Goal: Task Accomplishment & Management: Use online tool/utility

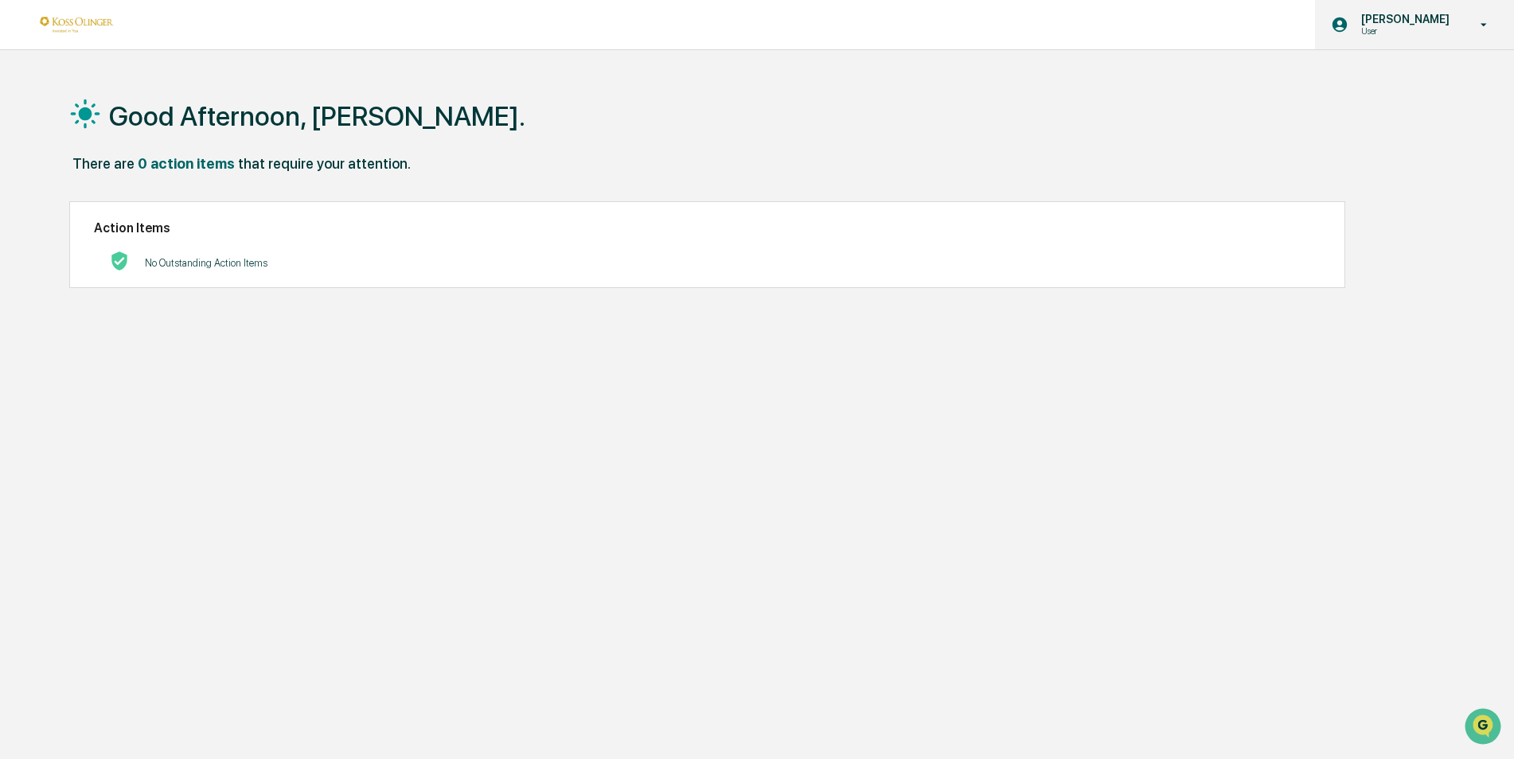
click at [1481, 25] on icon at bounding box center [1484, 25] width 28 height 15
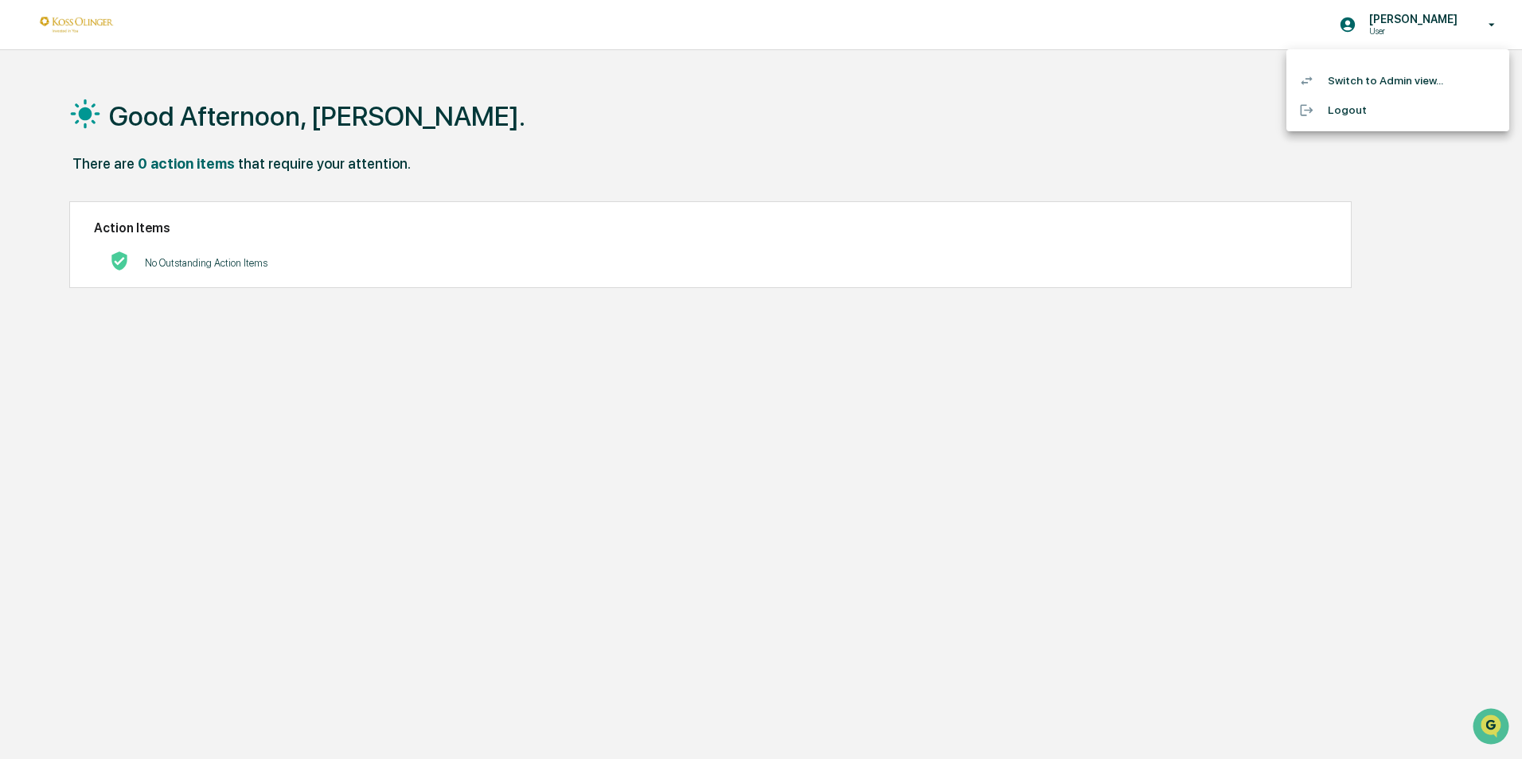
click at [1405, 85] on li "Switch to Admin view..." at bounding box center [1398, 80] width 223 height 29
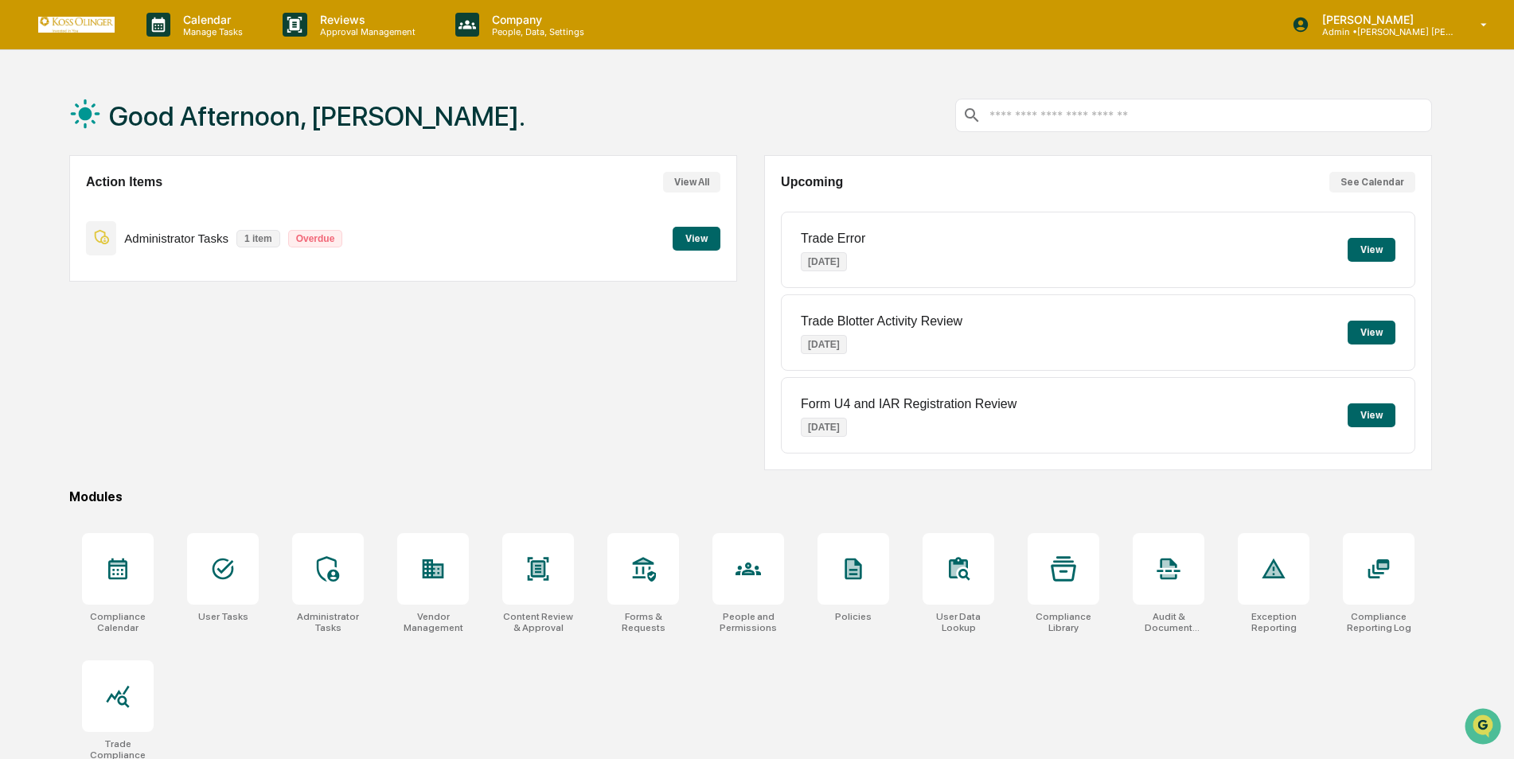
click at [1371, 408] on button "View" at bounding box center [1372, 416] width 48 height 24
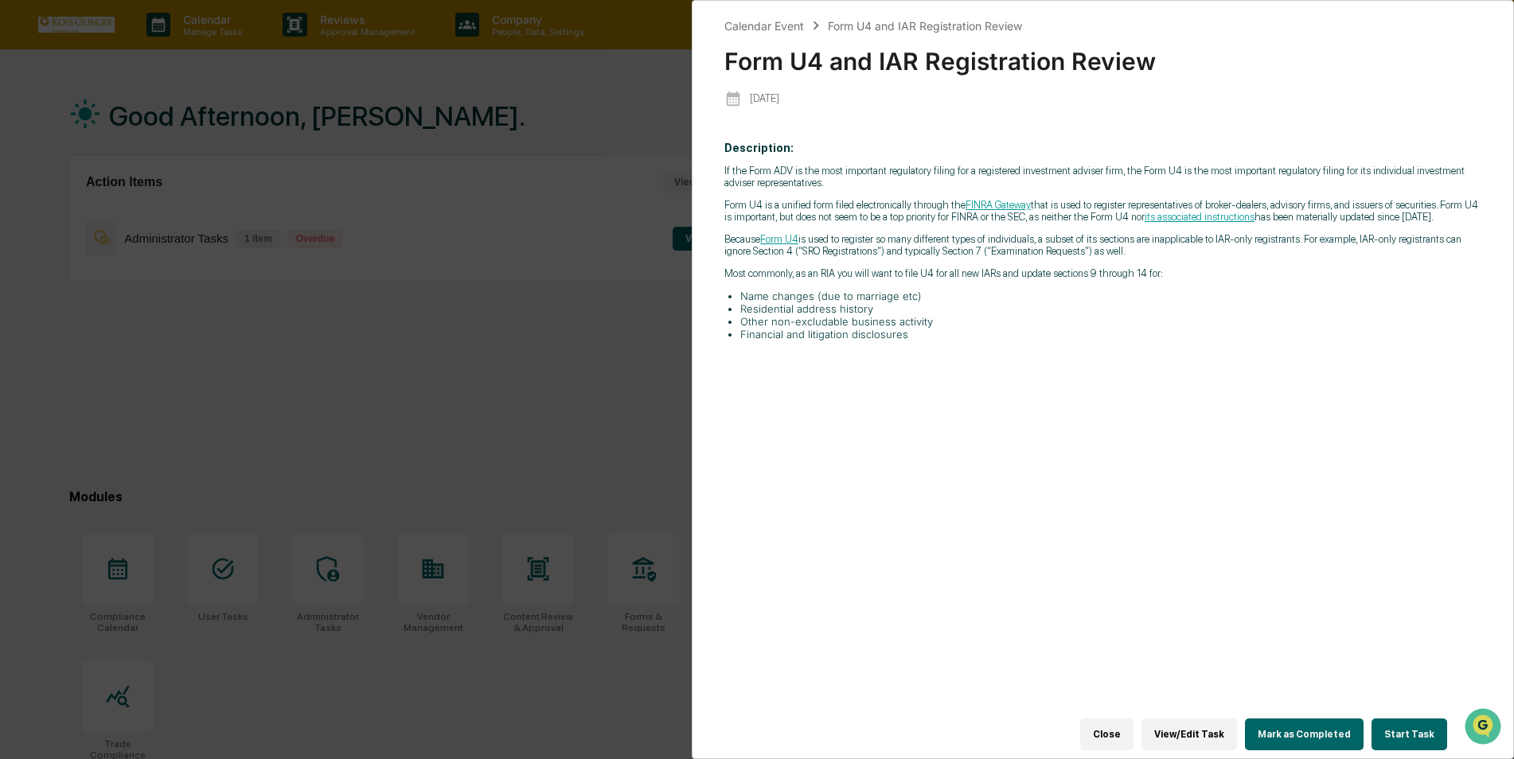
click at [1207, 732] on button "View/Edit Task" at bounding box center [1190, 735] width 96 height 32
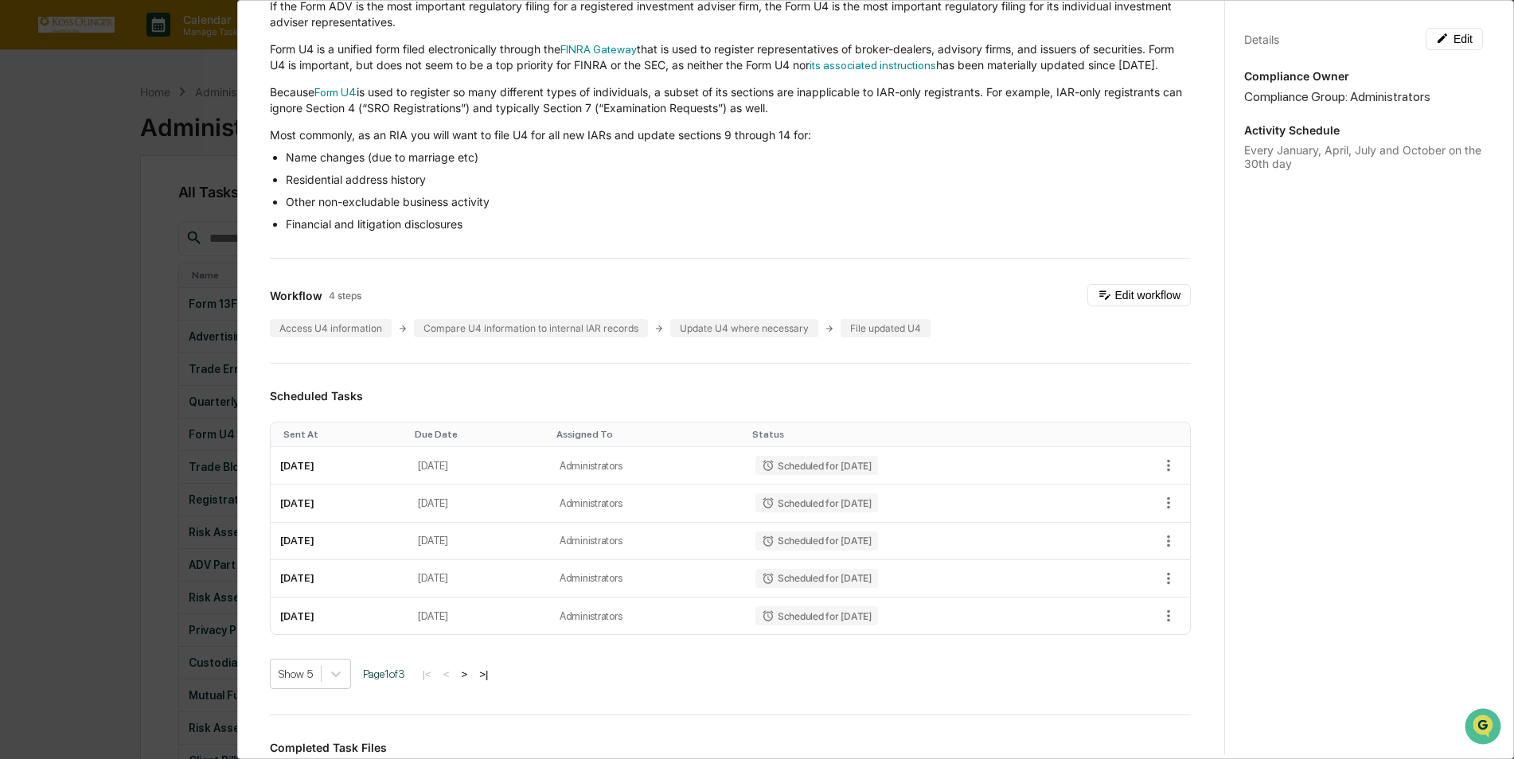
scroll to position [26, 0]
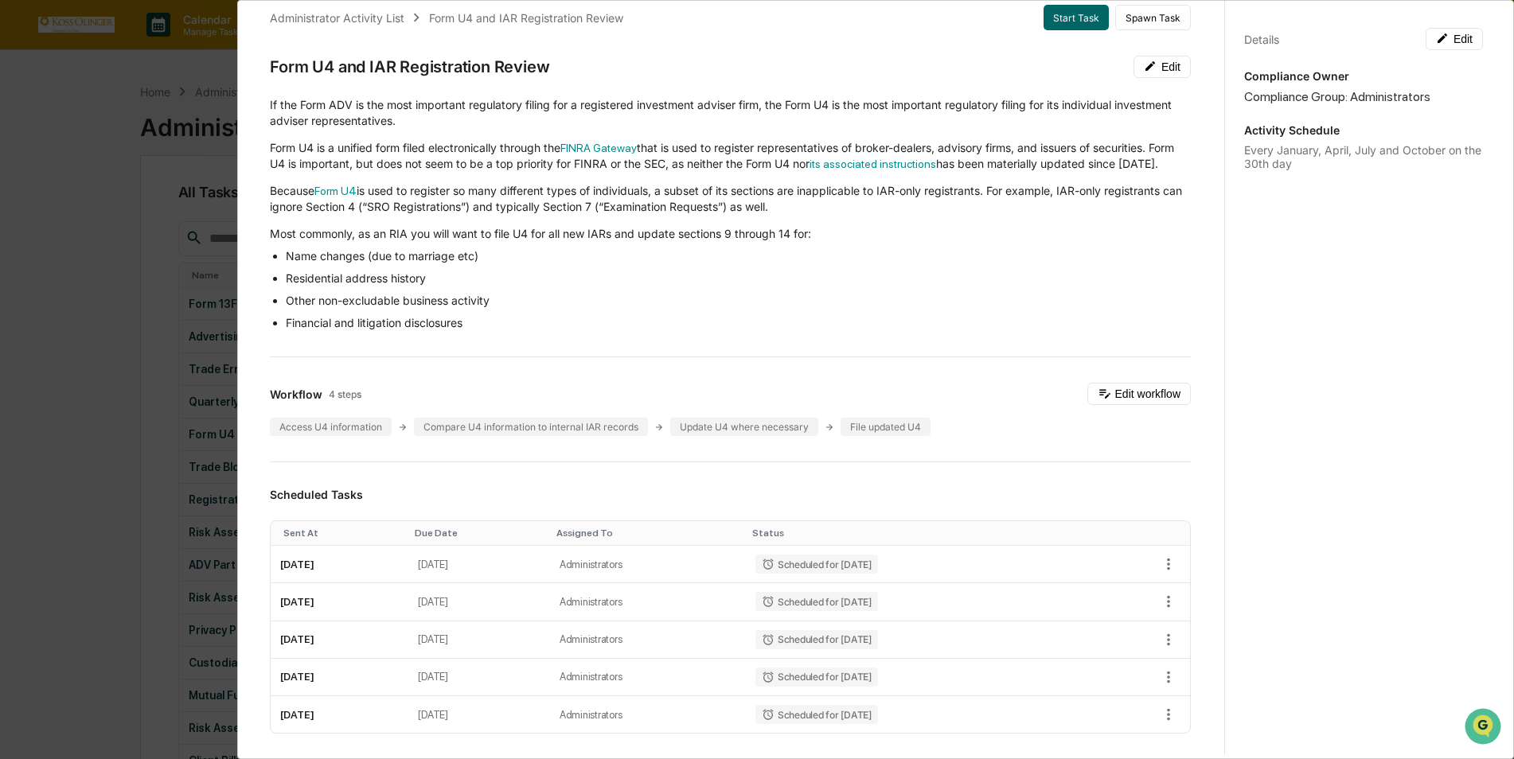
drag, startPoint x: 1212, startPoint y: 225, endPoint x: 1168, endPoint y: 238, distance: 45.6
click at [1168, 238] on div "If the Form ADV is the most important regulatory filing for a registered invest…" at bounding box center [730, 214] width 921 height 234
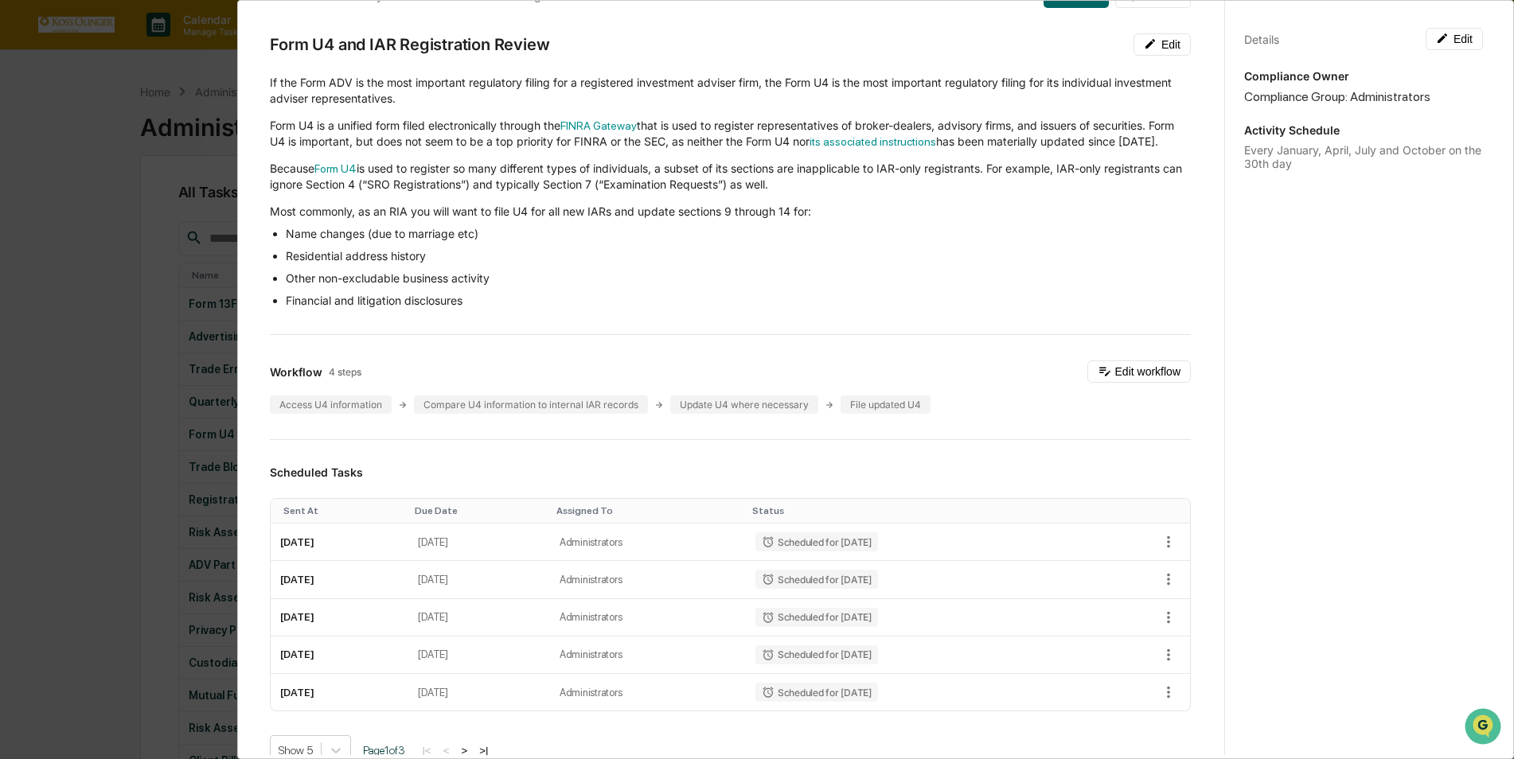
scroll to position [47, 0]
click at [64, 264] on div "Administrator Activity List Form U4 and IAR Registration Review Start Task Spaw…" at bounding box center [757, 379] width 1514 height 759
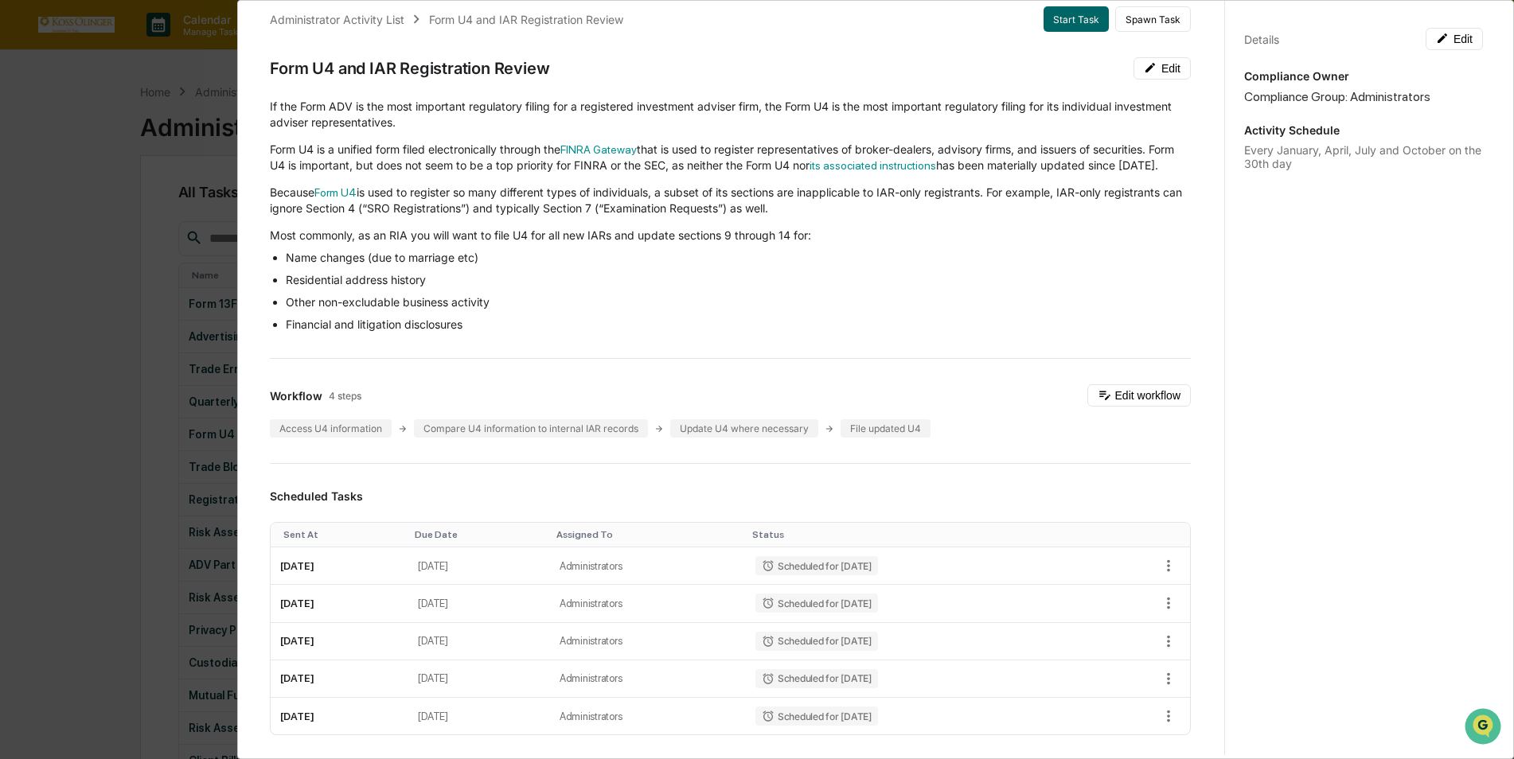
scroll to position [0, 0]
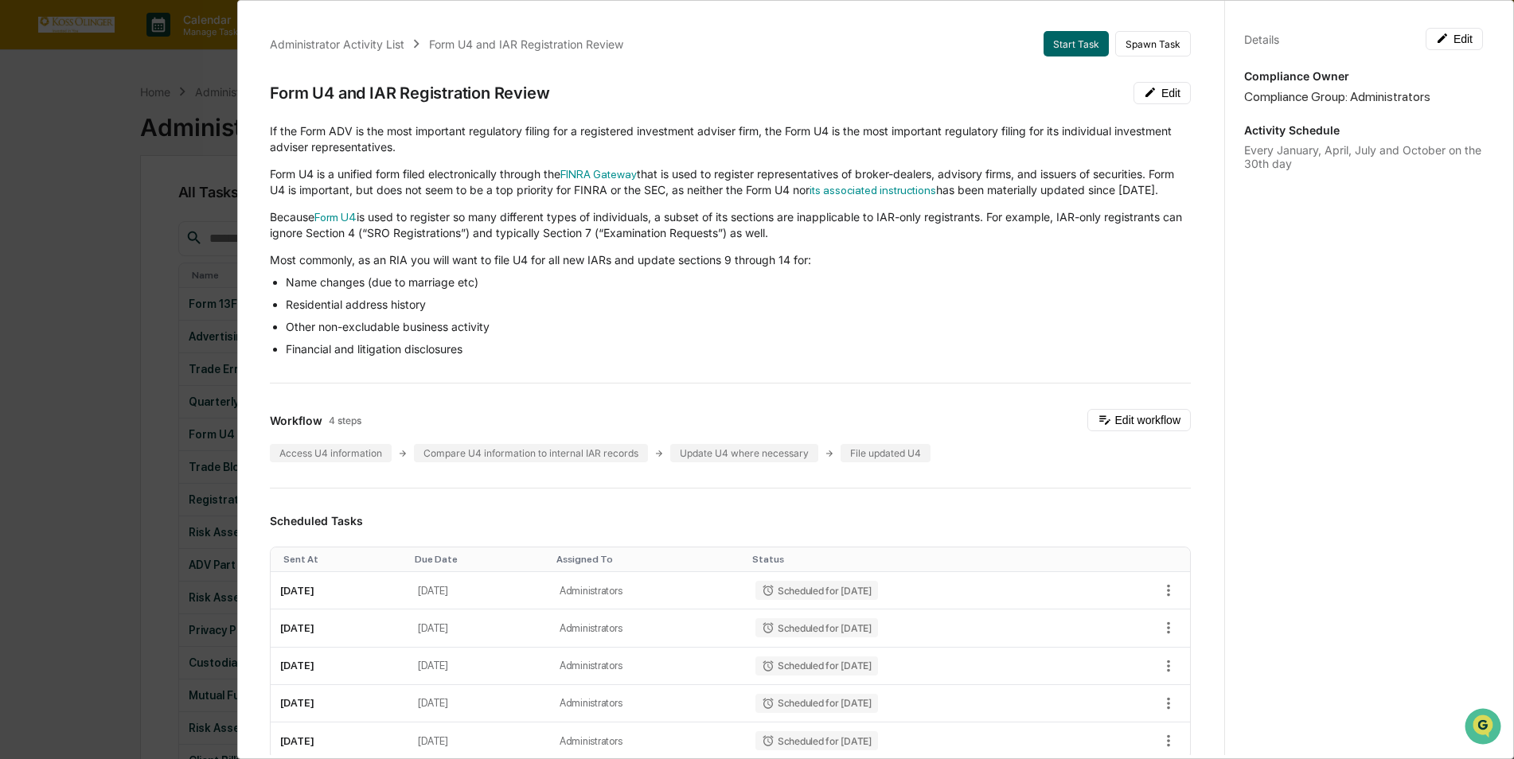
click at [78, 277] on div "Administrator Activity List Form U4 and IAR Registration Review Start Task Spaw…" at bounding box center [757, 379] width 1514 height 759
click at [115, 45] on div "Administrator Activity List Form U4 and IAR Registration Review Start Task Spaw…" at bounding box center [757, 379] width 1514 height 759
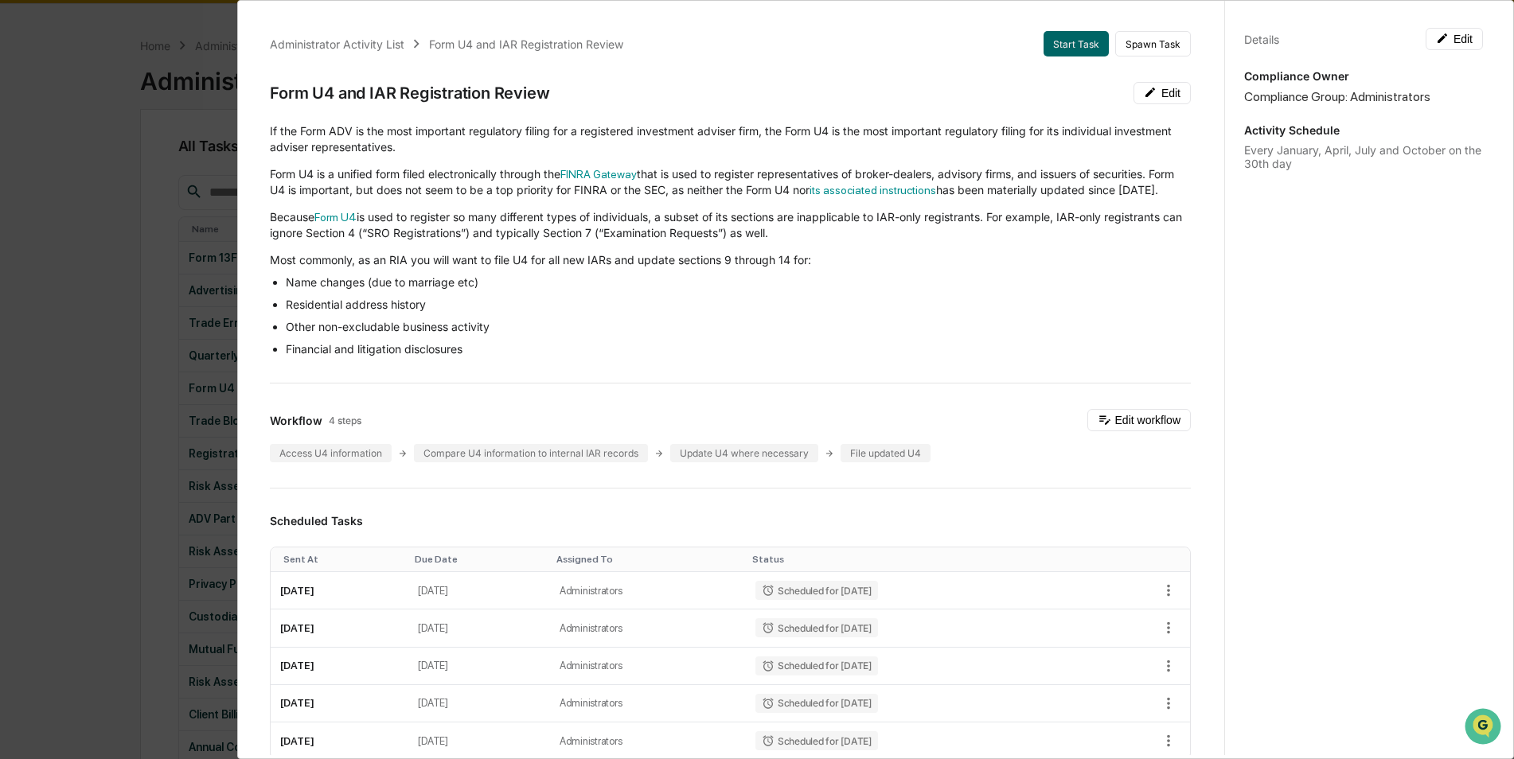
scroll to position [8, 0]
drag, startPoint x: 1505, startPoint y: 174, endPoint x: 1506, endPoint y: 205, distance: 30.3
click at [1506, 205] on div "Administrator Activity List Form U4 and IAR Registration Review Start Task Spaw…" at bounding box center [875, 379] width 1277 height 759
click at [1206, 740] on div "Administrator Activity List Form U4 and IAR Registration Review Start Task Spaw…" at bounding box center [736, 375] width 975 height 759
click at [1209, 742] on div "Administrator Activity List Form U4 and IAR Registration Review Start Task Spaw…" at bounding box center [736, 375] width 975 height 759
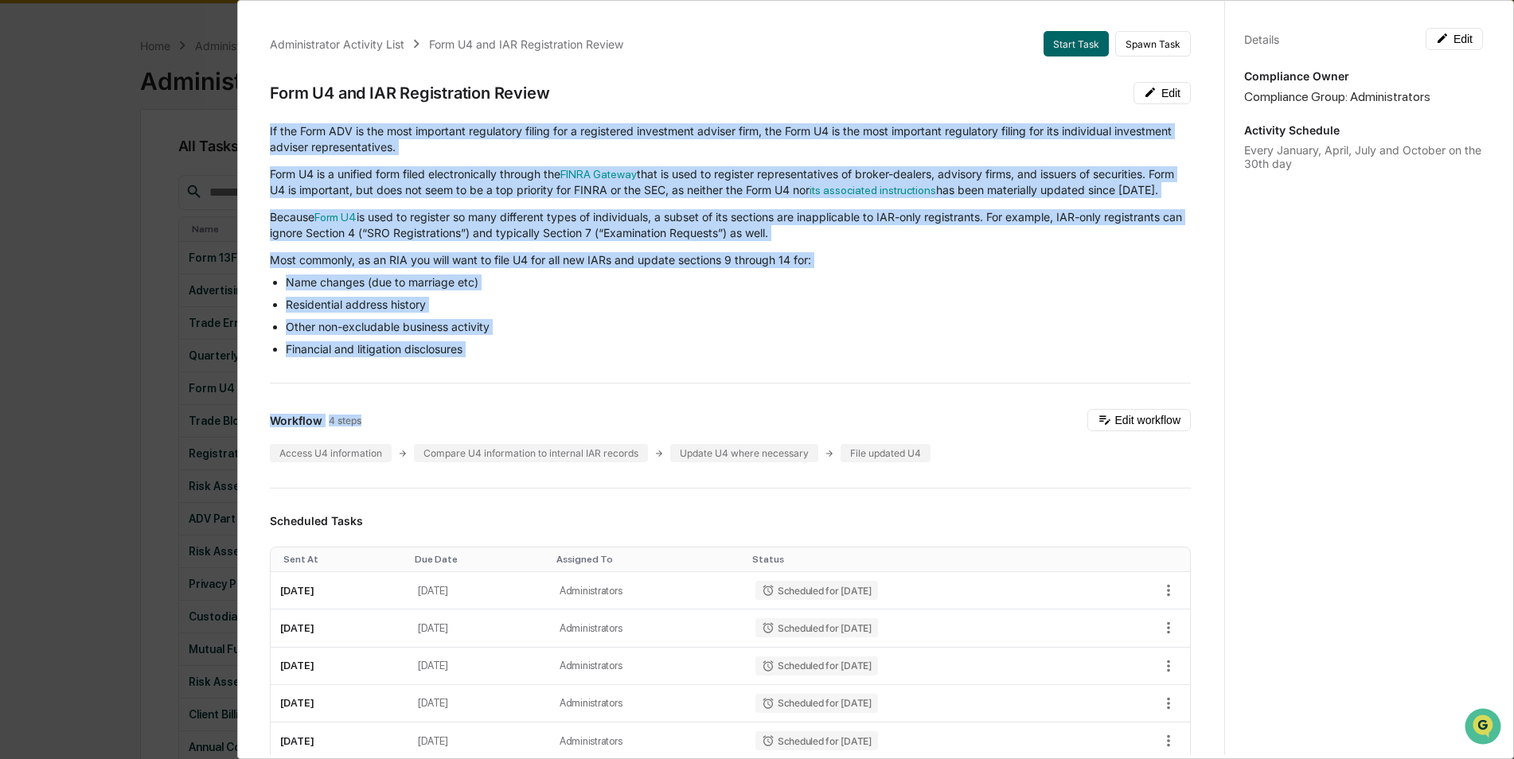
drag, startPoint x: 1167, startPoint y: 411, endPoint x: 1168, endPoint y: 369, distance: 41.4
click at [1168, 369] on div "Administrator Activity List Form U4 and IAR Registration Review Start Task Spaw…" at bounding box center [730, 685] width 959 height 1347
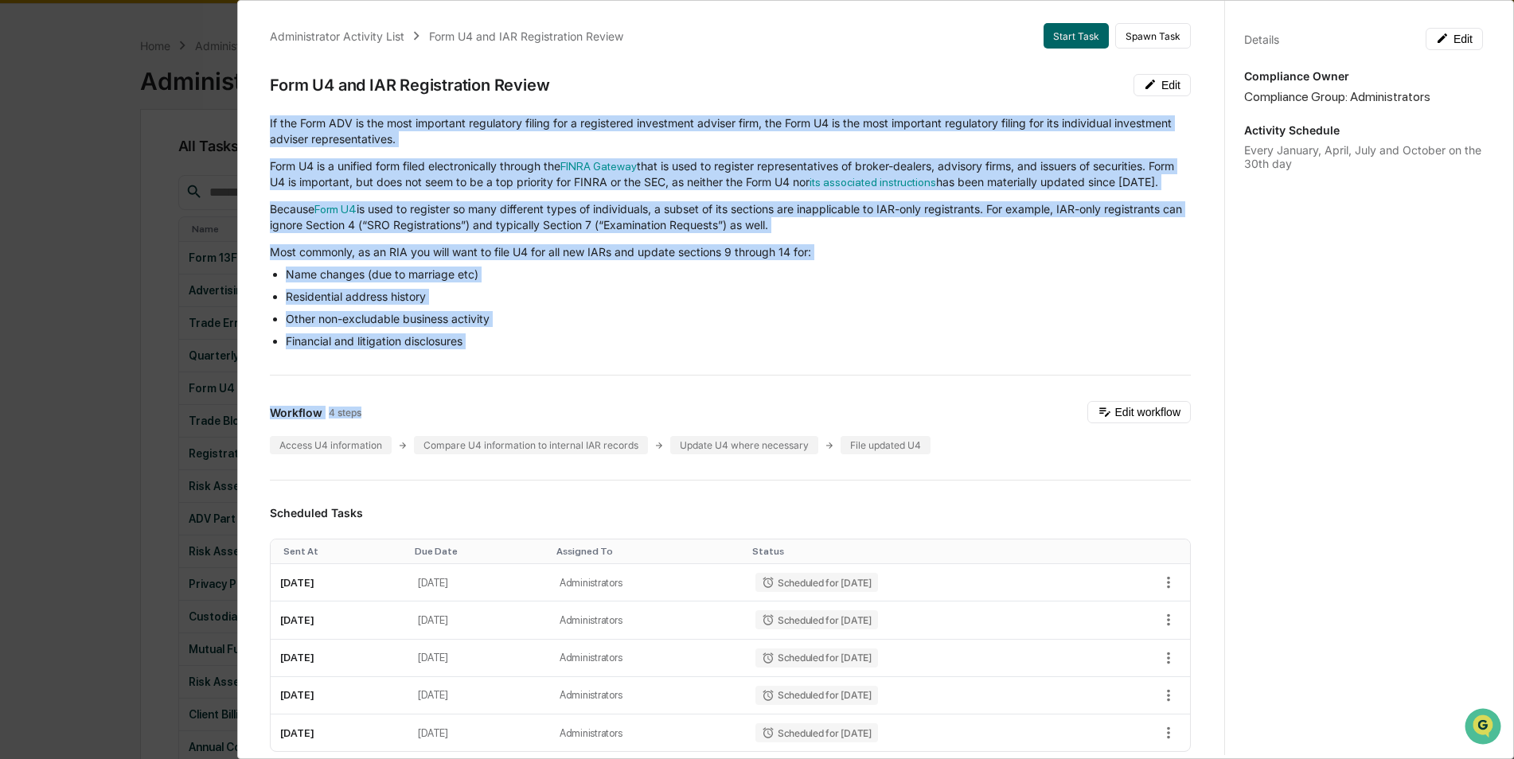
scroll to position [0, 0]
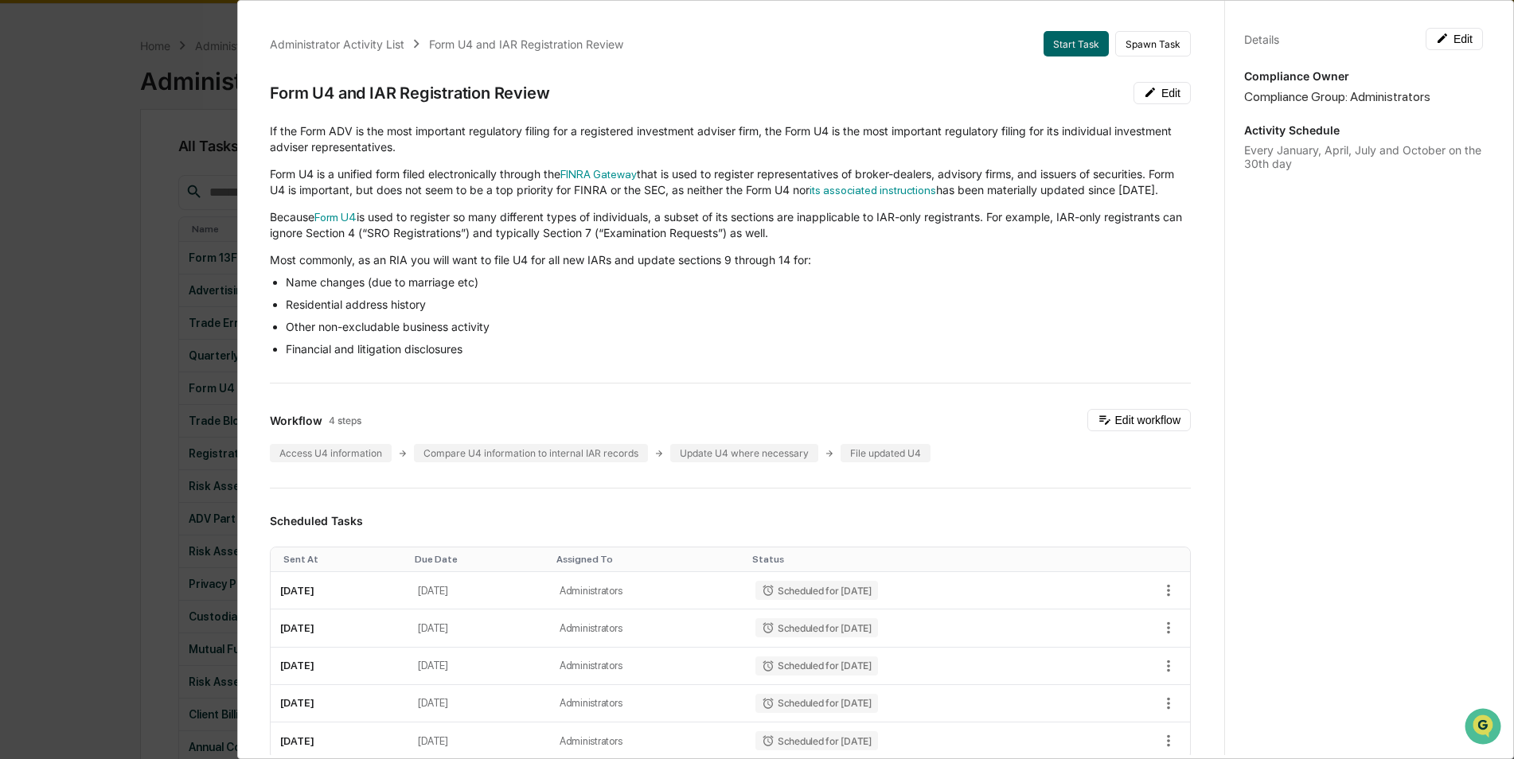
drag, startPoint x: 149, startPoint y: 158, endPoint x: 150, endPoint y: 107, distance: 51.8
click at [150, 107] on div "Administrator Activity List Form U4 and IAR Registration Review Start Task Spaw…" at bounding box center [757, 379] width 1514 height 759
click at [142, 174] on div "Administrator Activity List Form U4 and IAR Registration Review Start Task Spaw…" at bounding box center [757, 379] width 1514 height 759
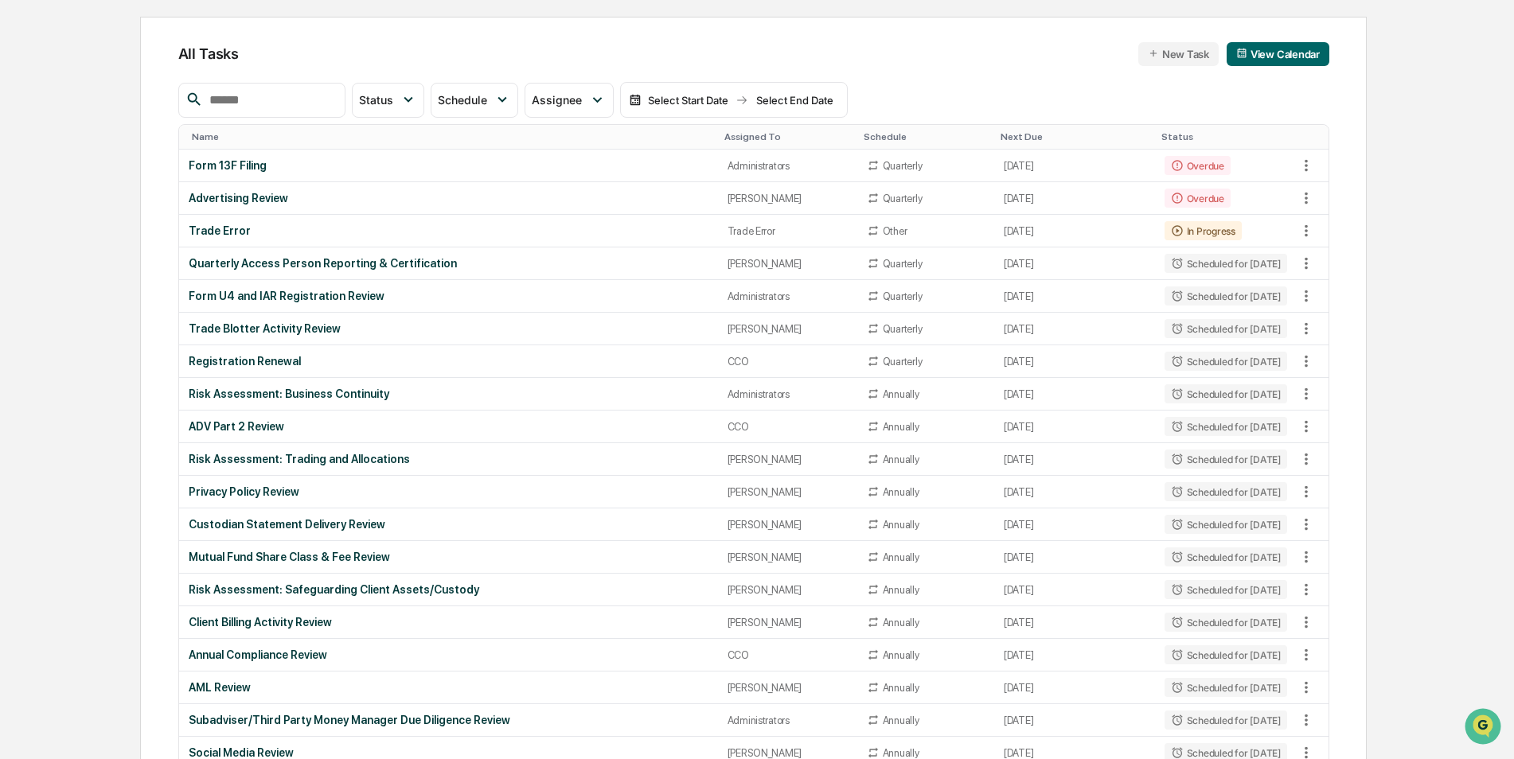
scroll to position [147, 0]
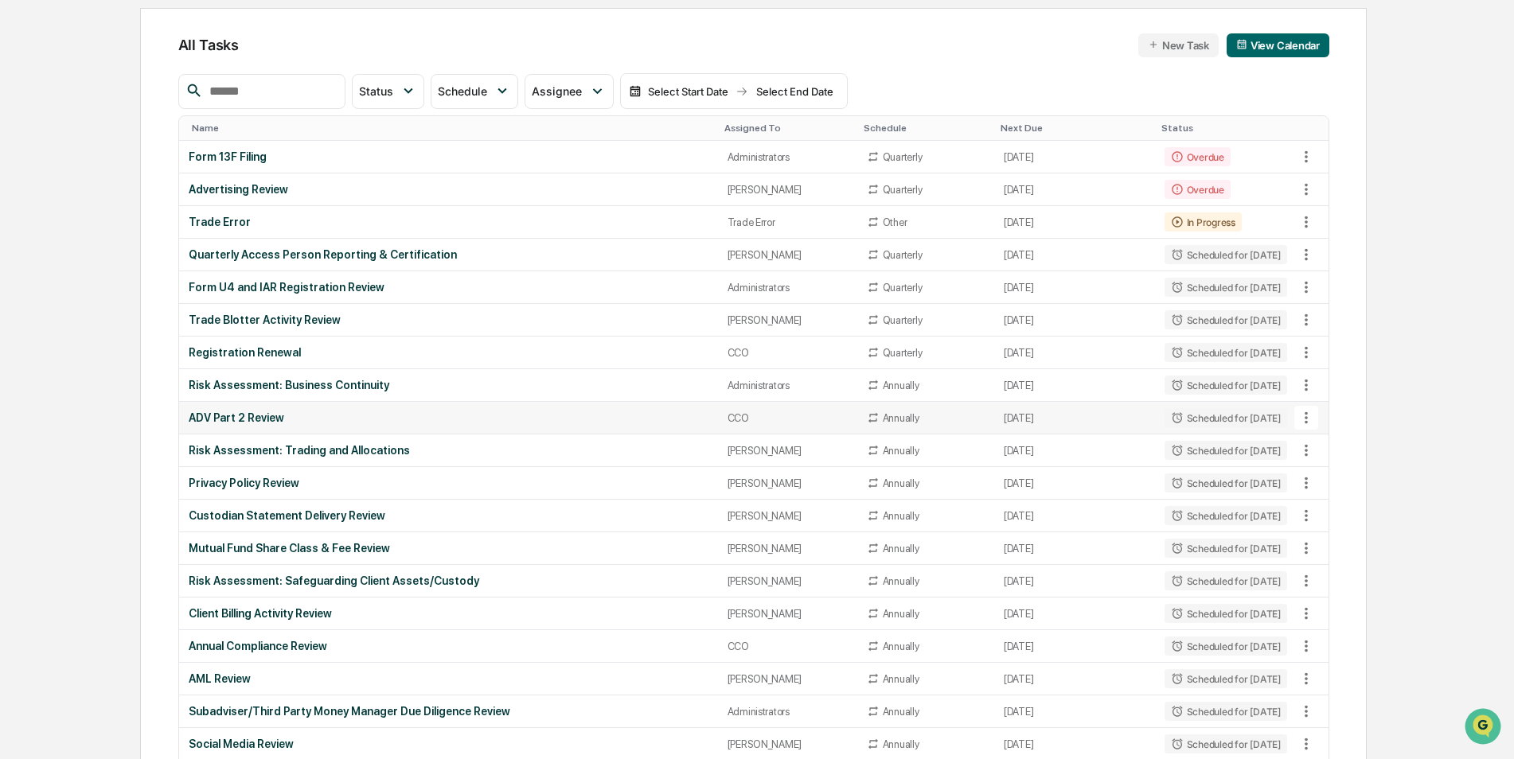
drag, startPoint x: 818, startPoint y: 374, endPoint x: 600, endPoint y: 408, distance: 219.9
click at [600, 408] on td "ADV Part 2 Review" at bounding box center [448, 418] width 539 height 33
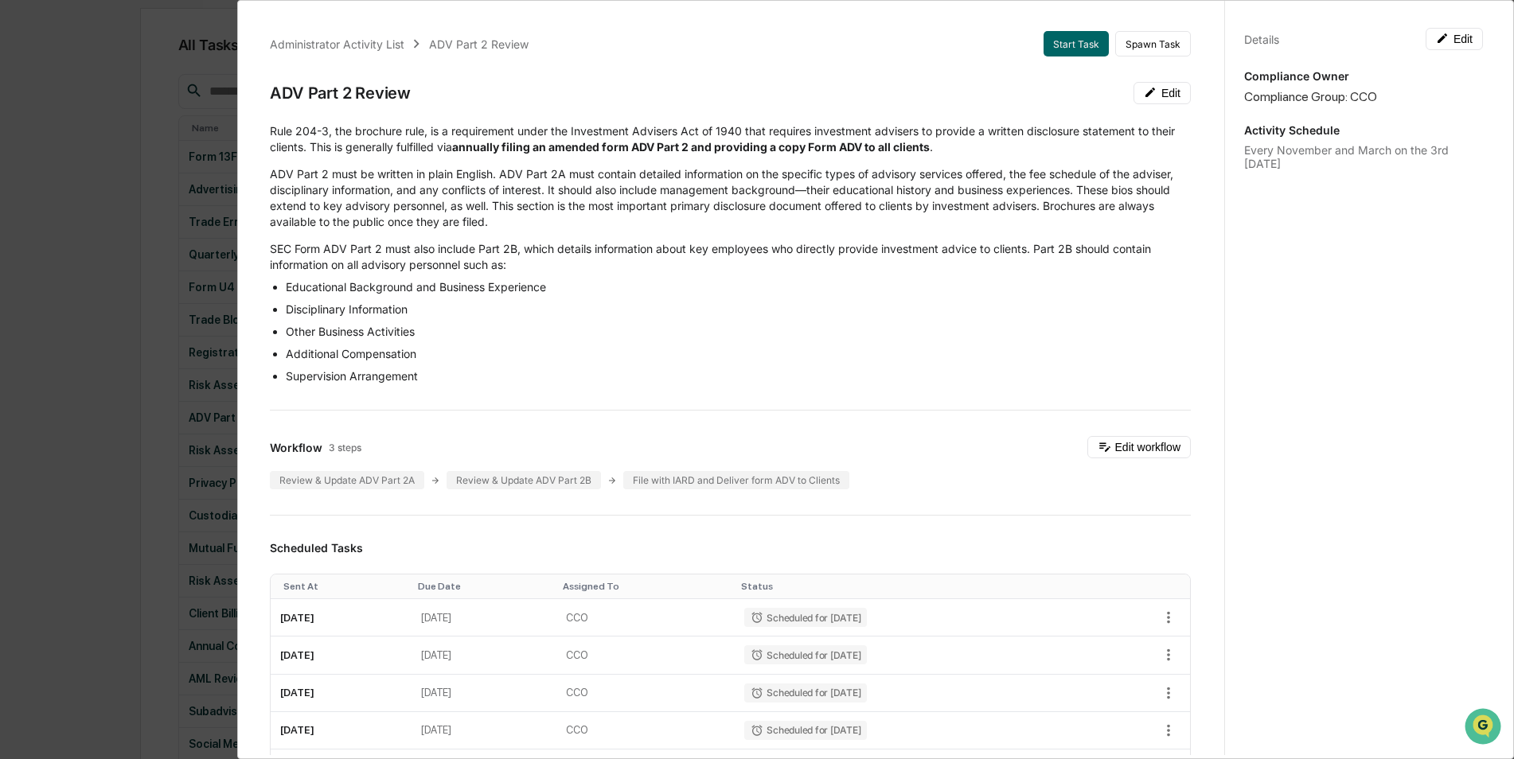
click at [80, 415] on div "Administrator Activity List ADV Part 2 Review Start Task Spawn Task ADV Part 2 …" at bounding box center [757, 379] width 1514 height 759
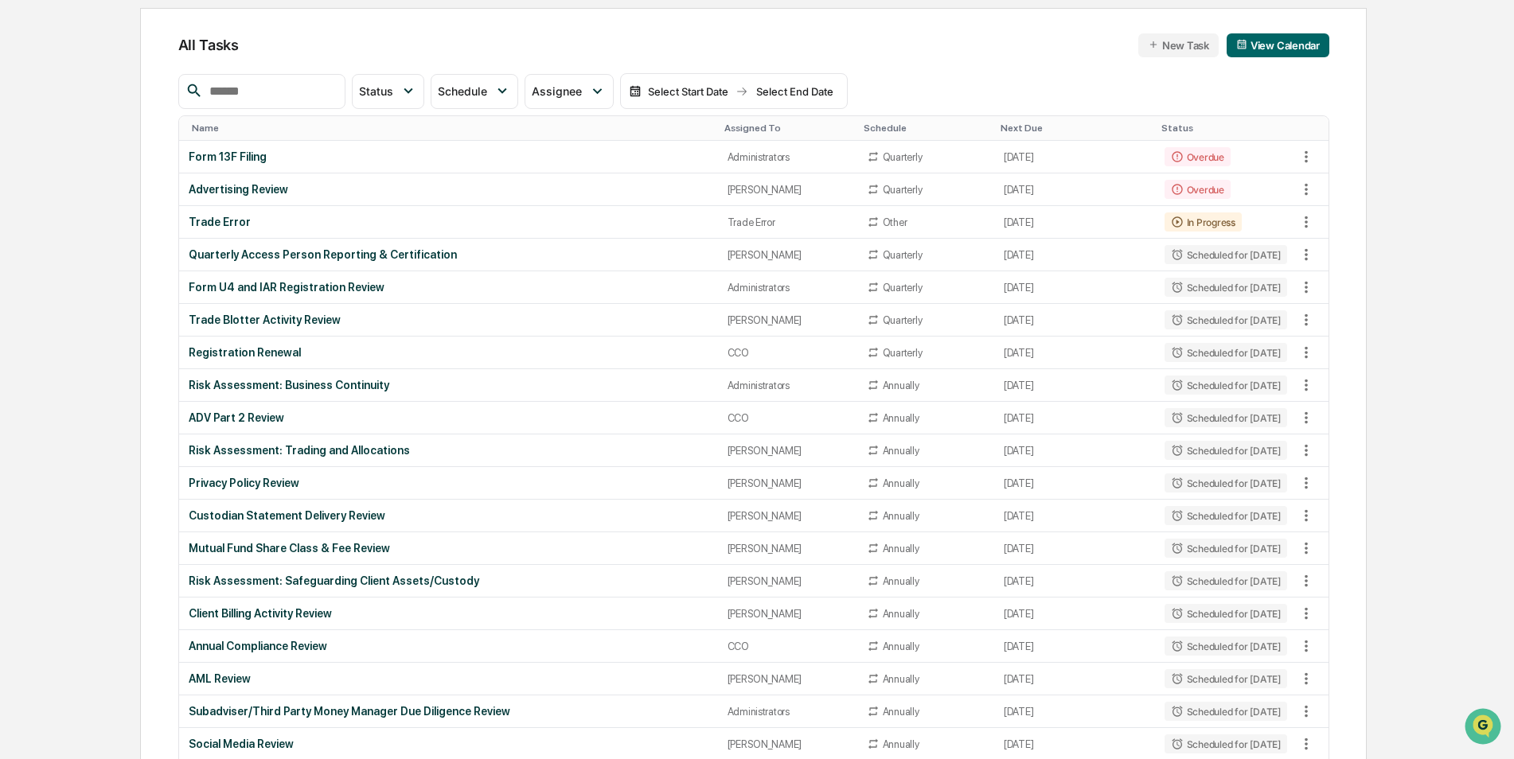
scroll to position [158, 0]
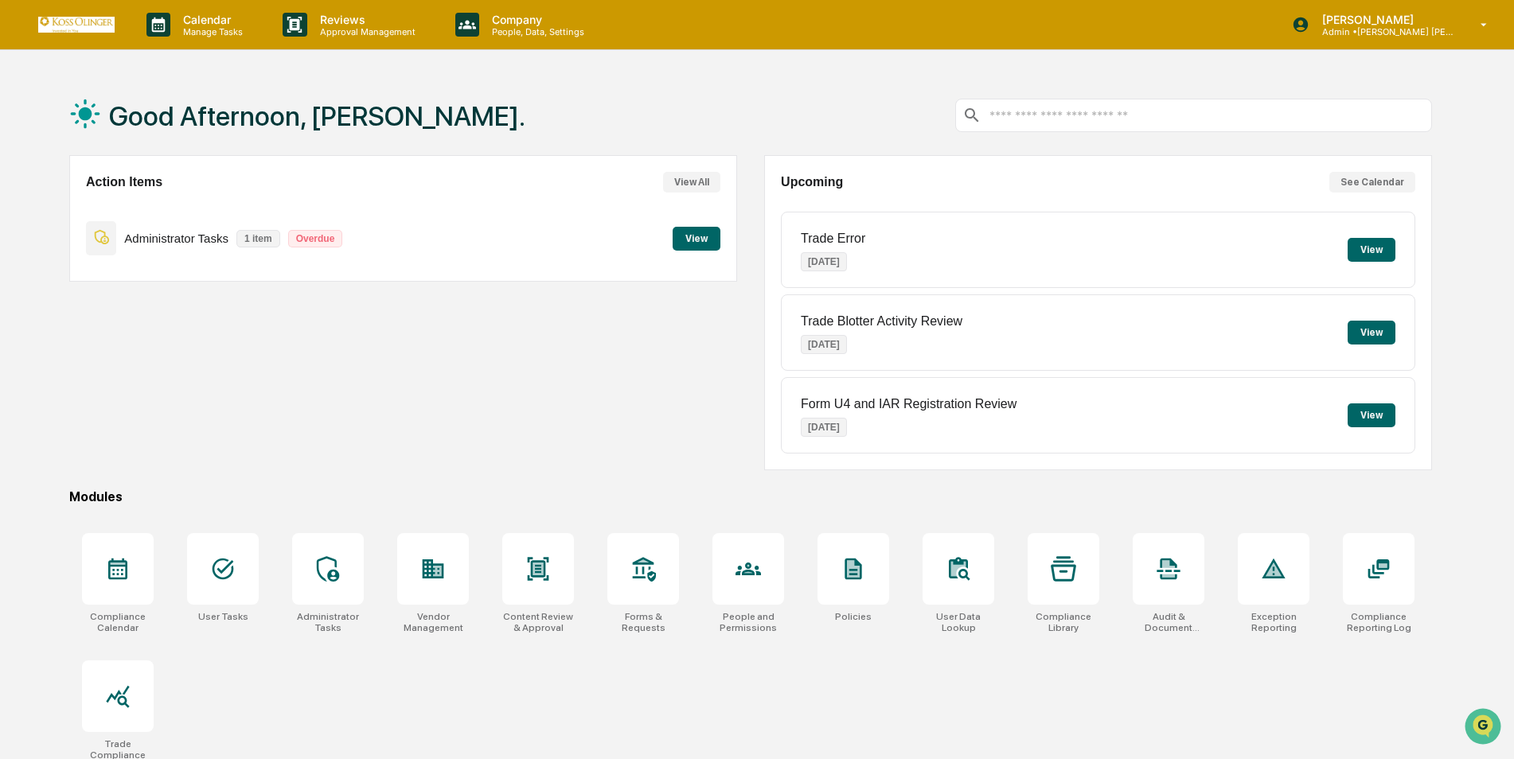
click at [1368, 181] on button "See Calendar" at bounding box center [1372, 182] width 86 height 21
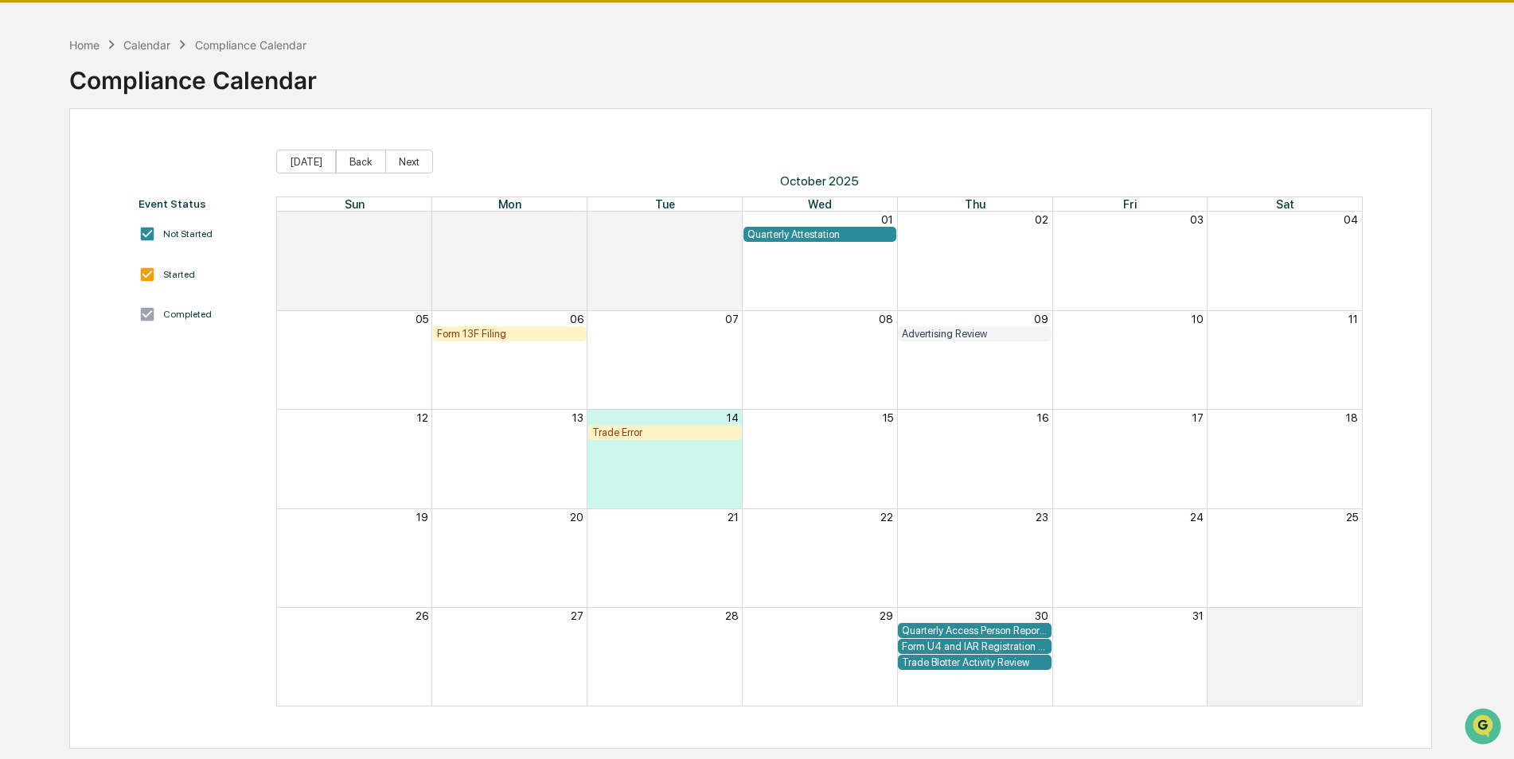
scroll to position [46, 0]
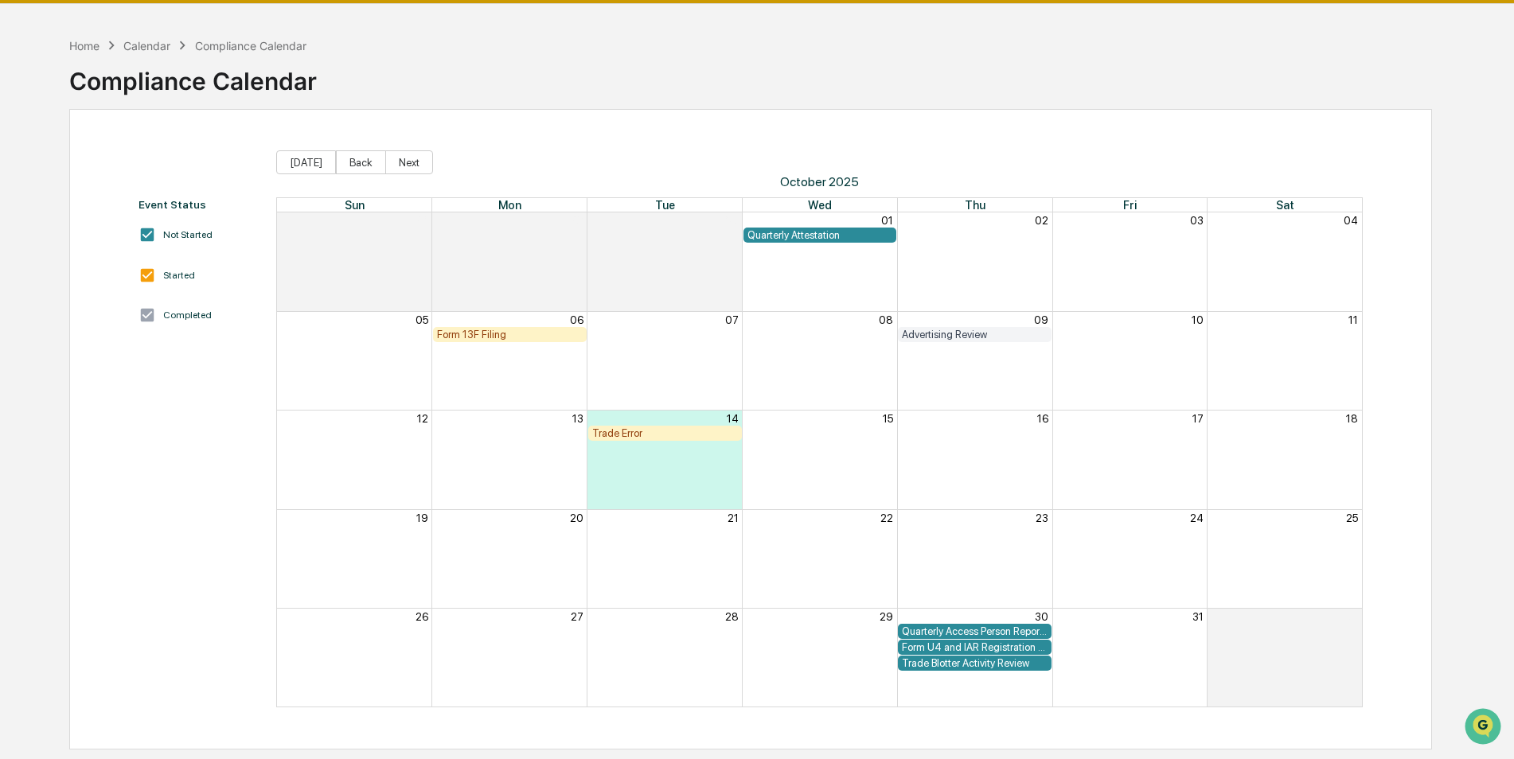
click at [150, 41] on div "Calendar" at bounding box center [146, 46] width 47 height 14
click at [151, 42] on div "Calendar" at bounding box center [146, 46] width 47 height 14
drag, startPoint x: 151, startPoint y: 42, endPoint x: 139, endPoint y: 53, distance: 15.8
click at [139, 53] on div "Home Calendar Compliance Calendar" at bounding box center [187, 46] width 237 height 18
click at [85, 49] on div "Home" at bounding box center [84, 46] width 30 height 14
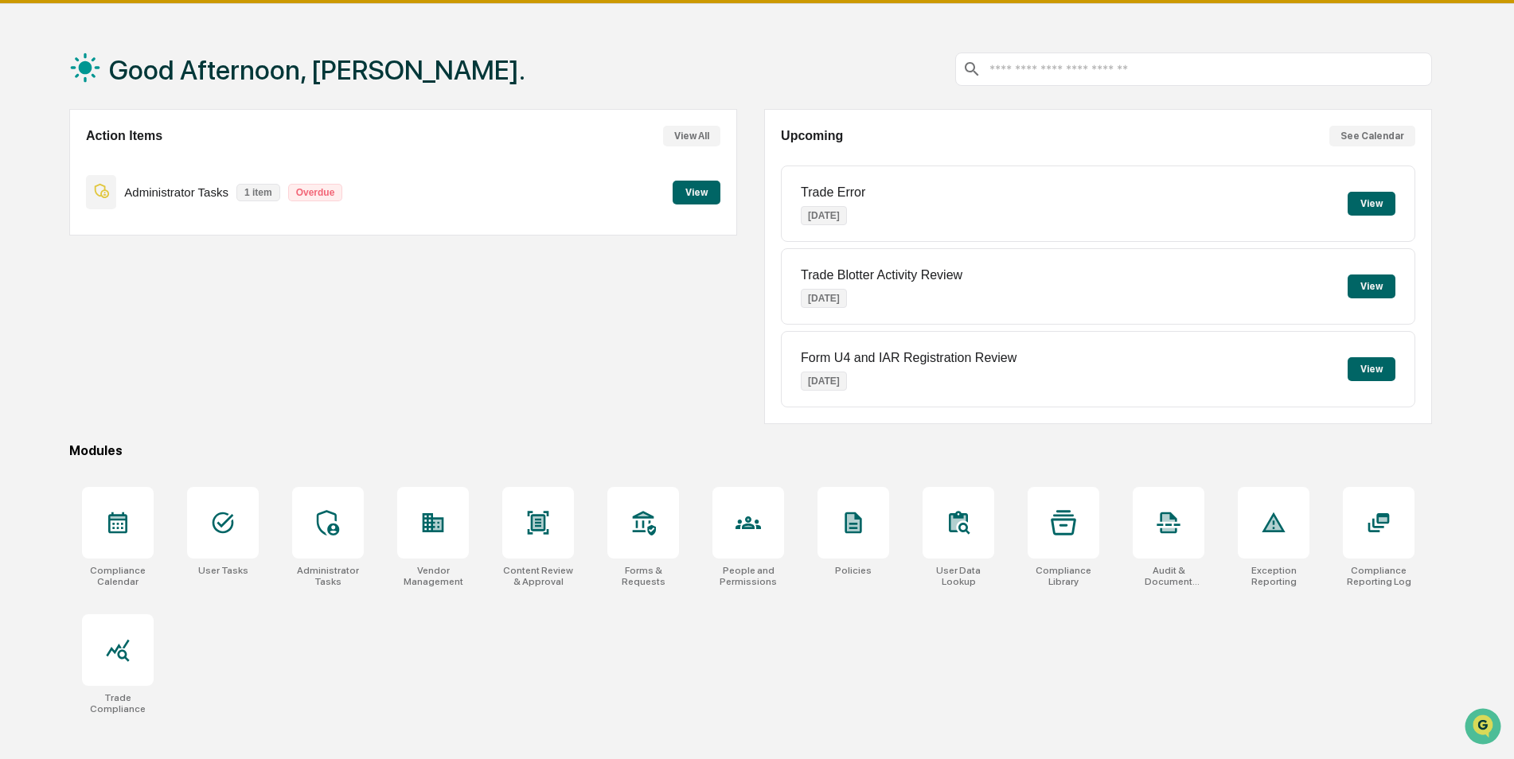
click at [699, 139] on button "View All" at bounding box center [691, 136] width 57 height 21
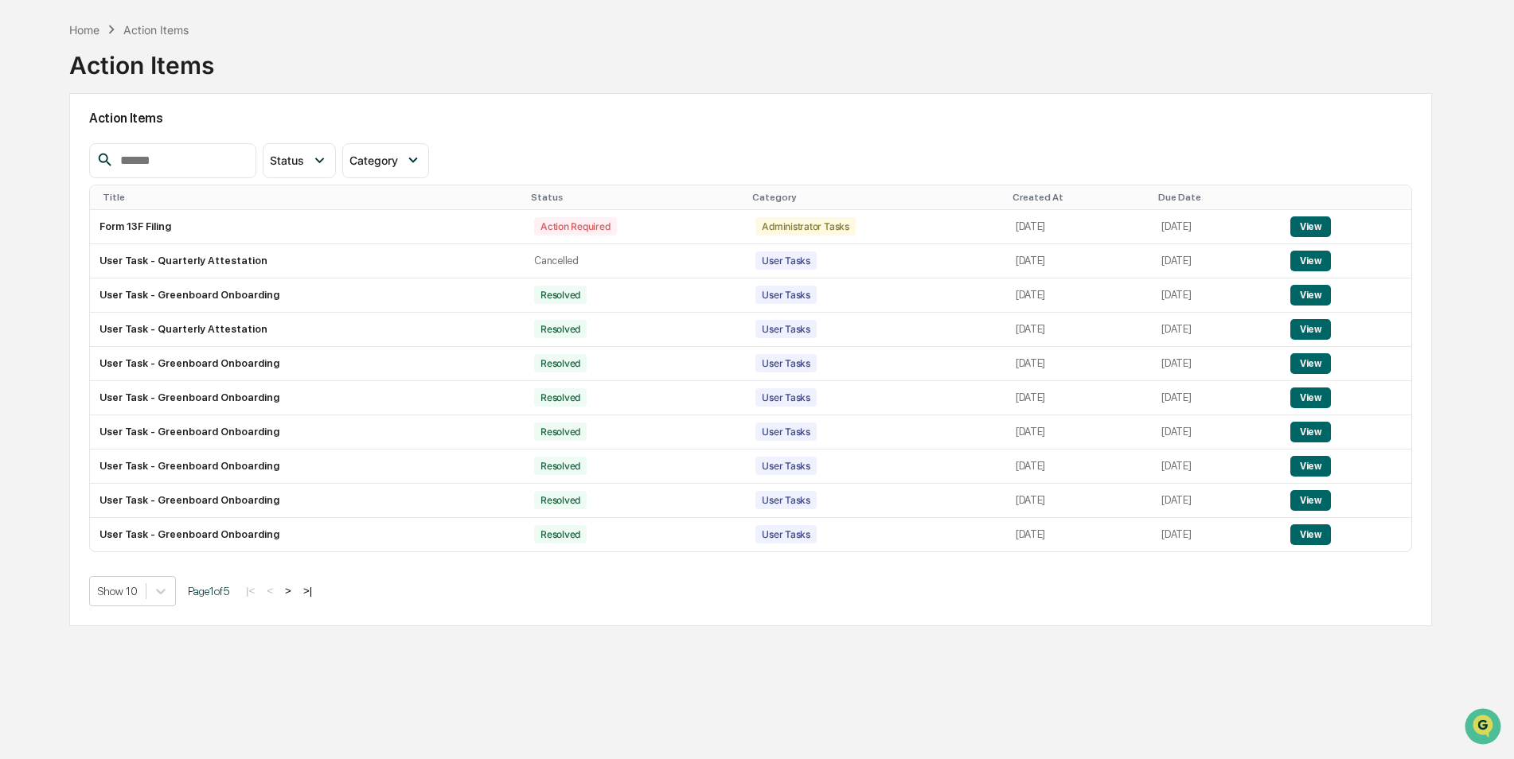
scroll to position [76, 0]
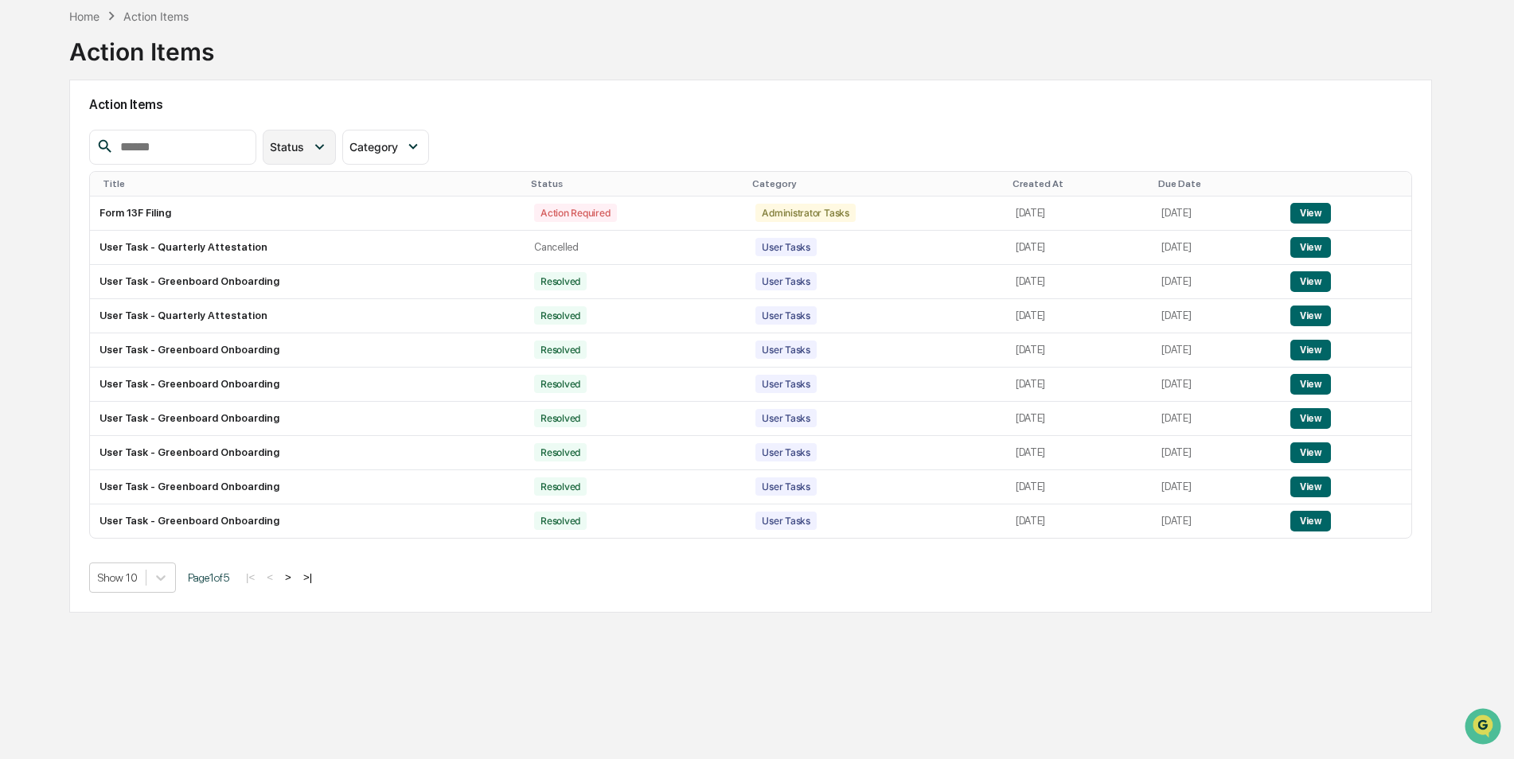
click at [328, 153] on icon at bounding box center [319, 147] width 18 height 18
click at [422, 148] on icon at bounding box center [413, 147] width 18 height 18
click at [573, 121] on div "Action Items" at bounding box center [750, 105] width 1323 height 37
click at [89, 15] on div "Home" at bounding box center [84, 17] width 30 height 14
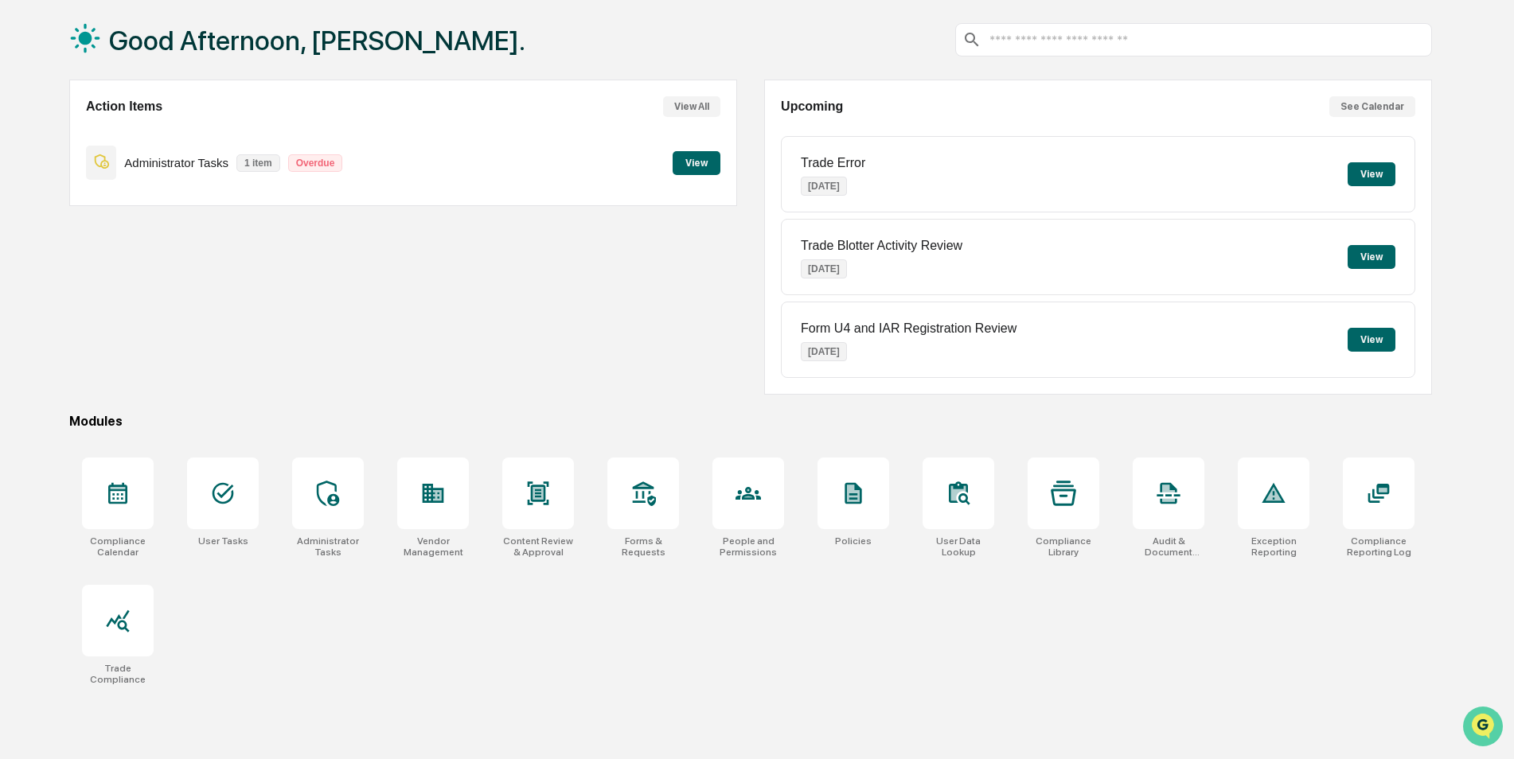
click at [1478, 726] on img "Open customer support" at bounding box center [1483, 727] width 40 height 32
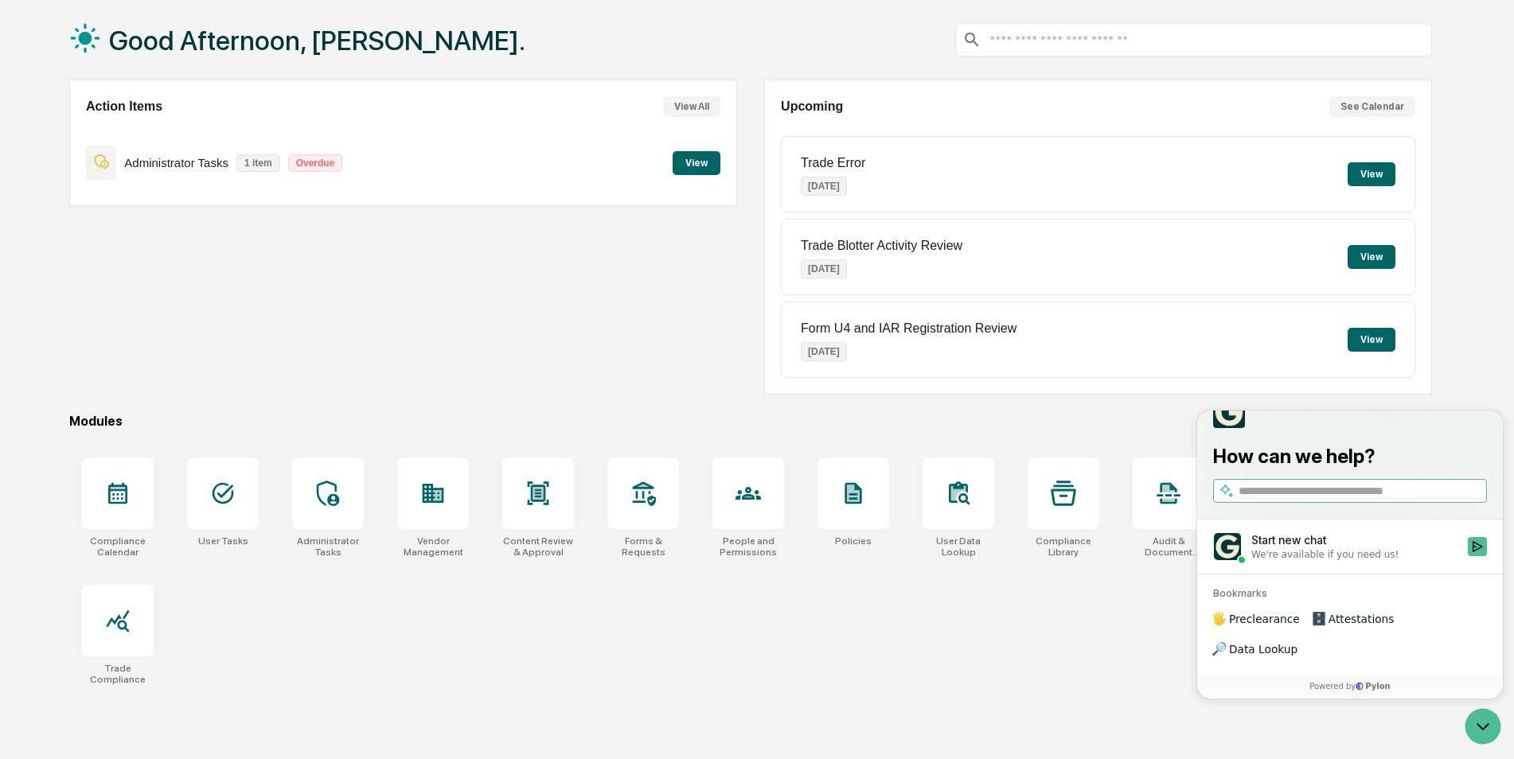
click at [441, 294] on div "Action Items View All Administrator Tasks 1 item Overdue View" at bounding box center [403, 237] width 668 height 315
click at [1082, 422] on div "Modules" at bounding box center [750, 421] width 1363 height 15
drag, startPoint x: 1080, startPoint y: 112, endPoint x: 1357, endPoint y: 105, distance: 277.1
click at [1357, 105] on button "See Calendar" at bounding box center [1372, 106] width 86 height 21
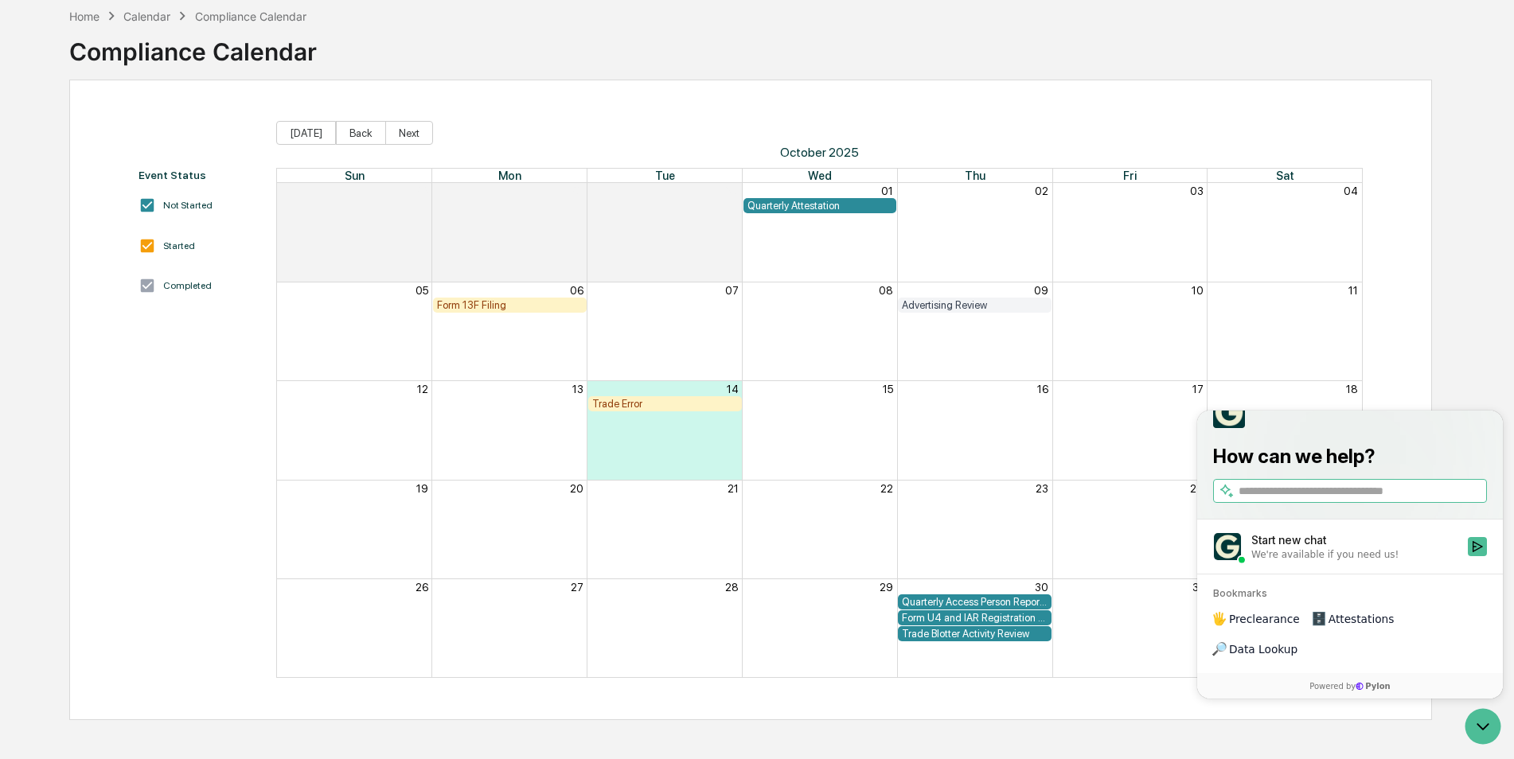
click at [1464, 468] on div "How can we help?" at bounding box center [1350, 450] width 306 height 139
drag, startPoint x: 1376, startPoint y: 457, endPoint x: 1431, endPoint y: 435, distance: 59.0
click at [1431, 428] on div at bounding box center [1350, 412] width 274 height 32
click at [1480, 725] on icon "Open customer support" at bounding box center [1483, 727] width 40 height 40
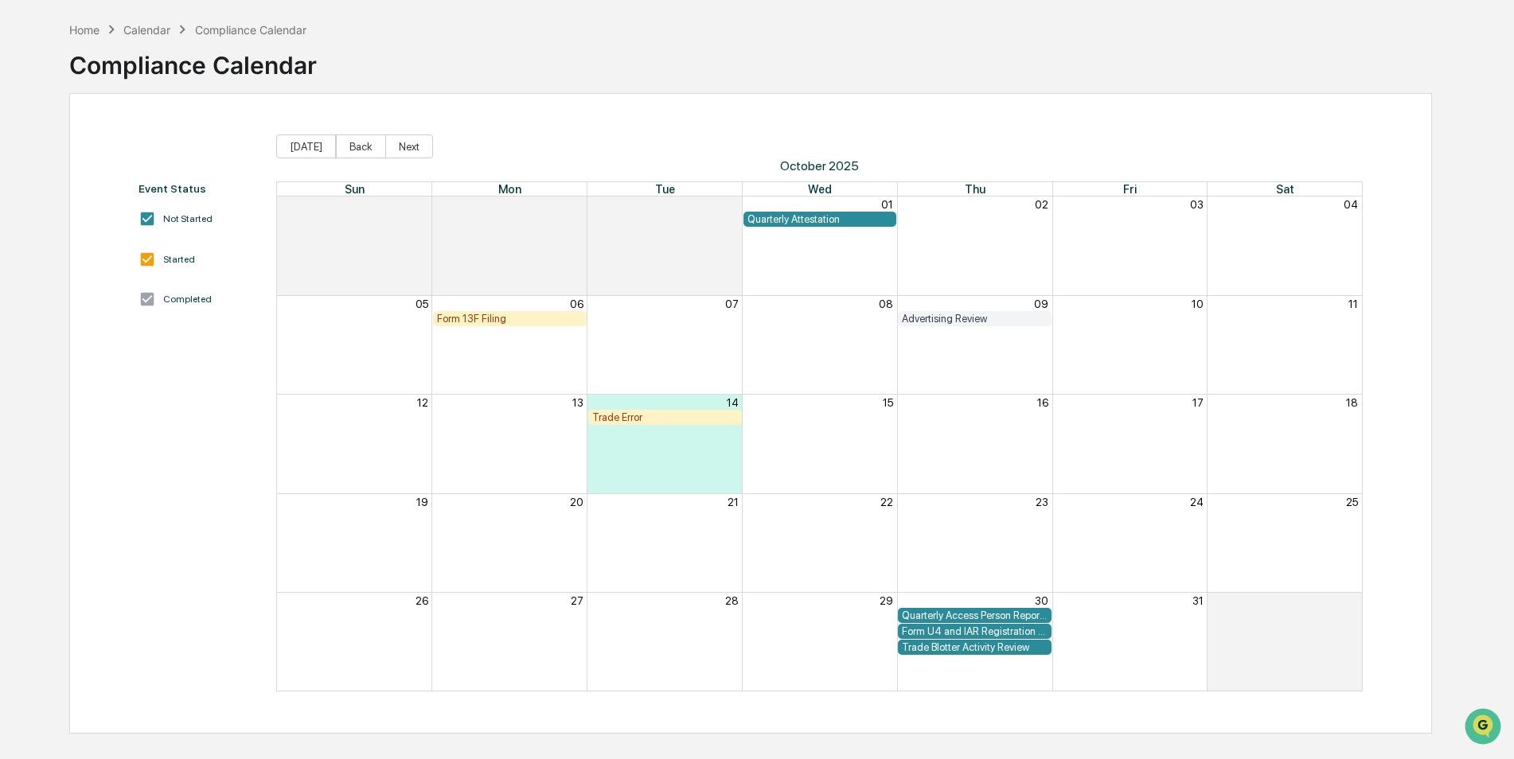
scroll to position [76, 0]
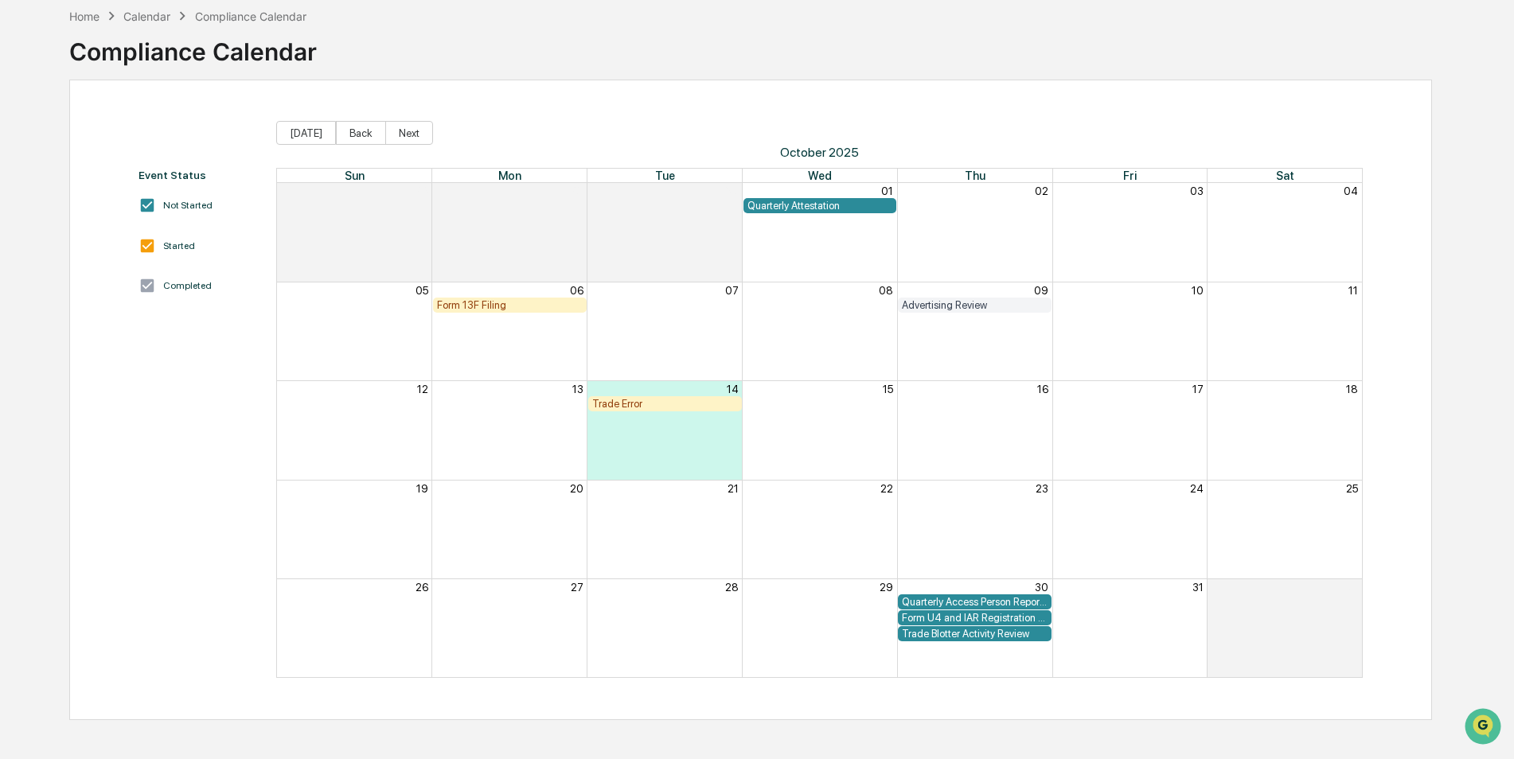
drag, startPoint x: 1518, startPoint y: 732, endPoint x: 39, endPoint y: 31, distance: 1637.0
click at [399, 131] on button "Next" at bounding box center [409, 133] width 48 height 24
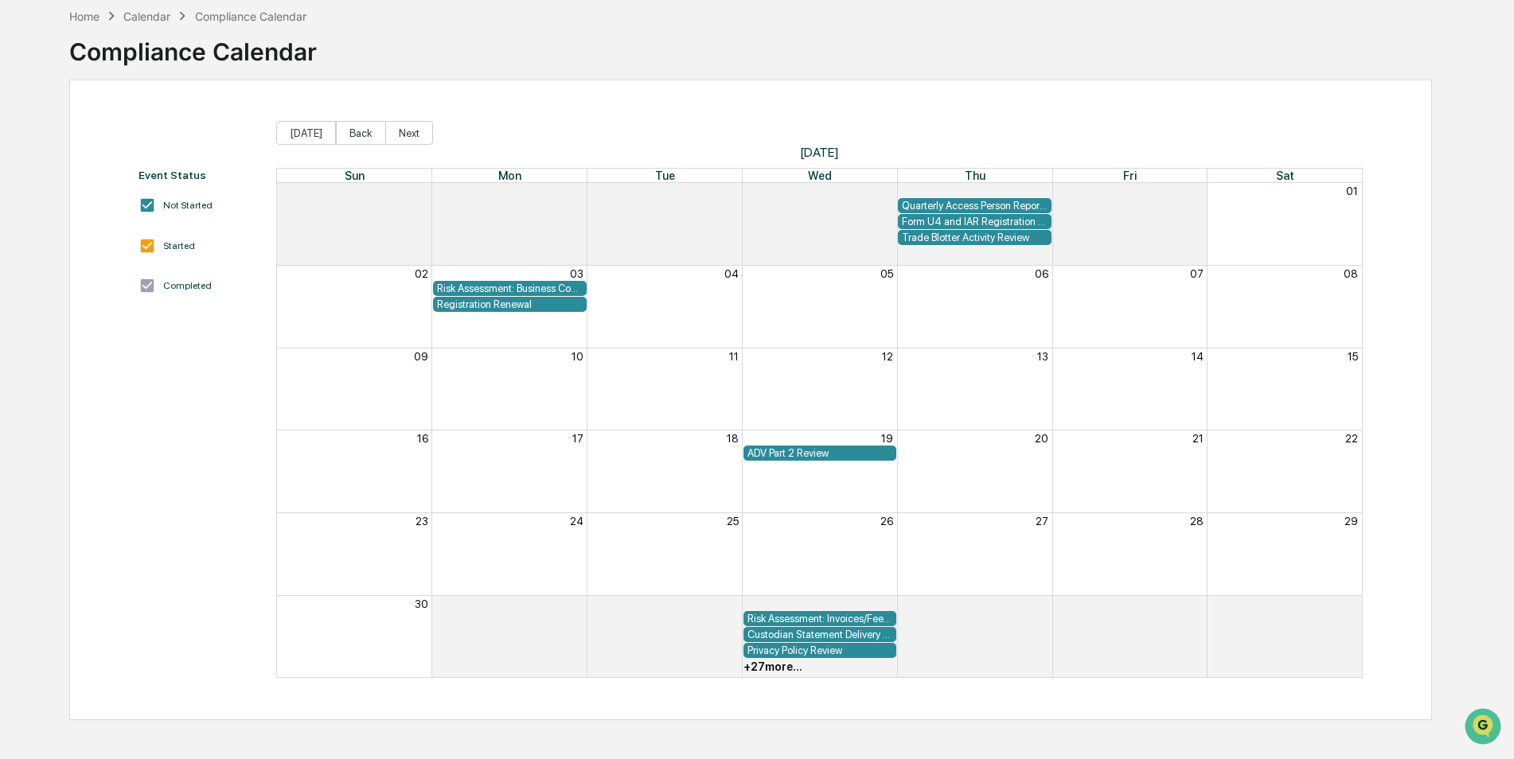
click at [486, 303] on div "Registration Renewal" at bounding box center [510, 305] width 146 height 12
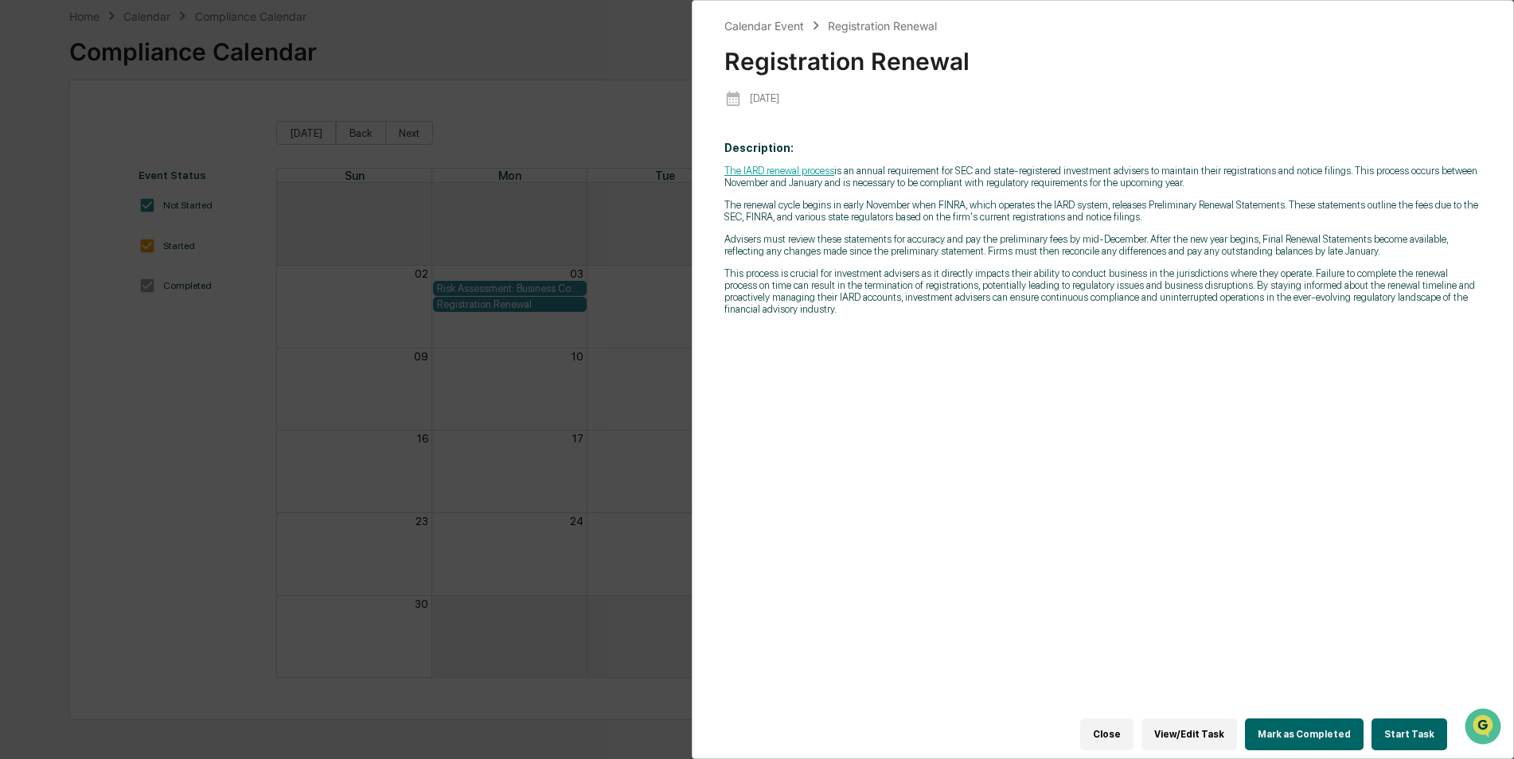
click at [490, 459] on div "Calendar Event Registration Renewal Registration Renewal 2025-11-03 Description…" at bounding box center [757, 379] width 1514 height 759
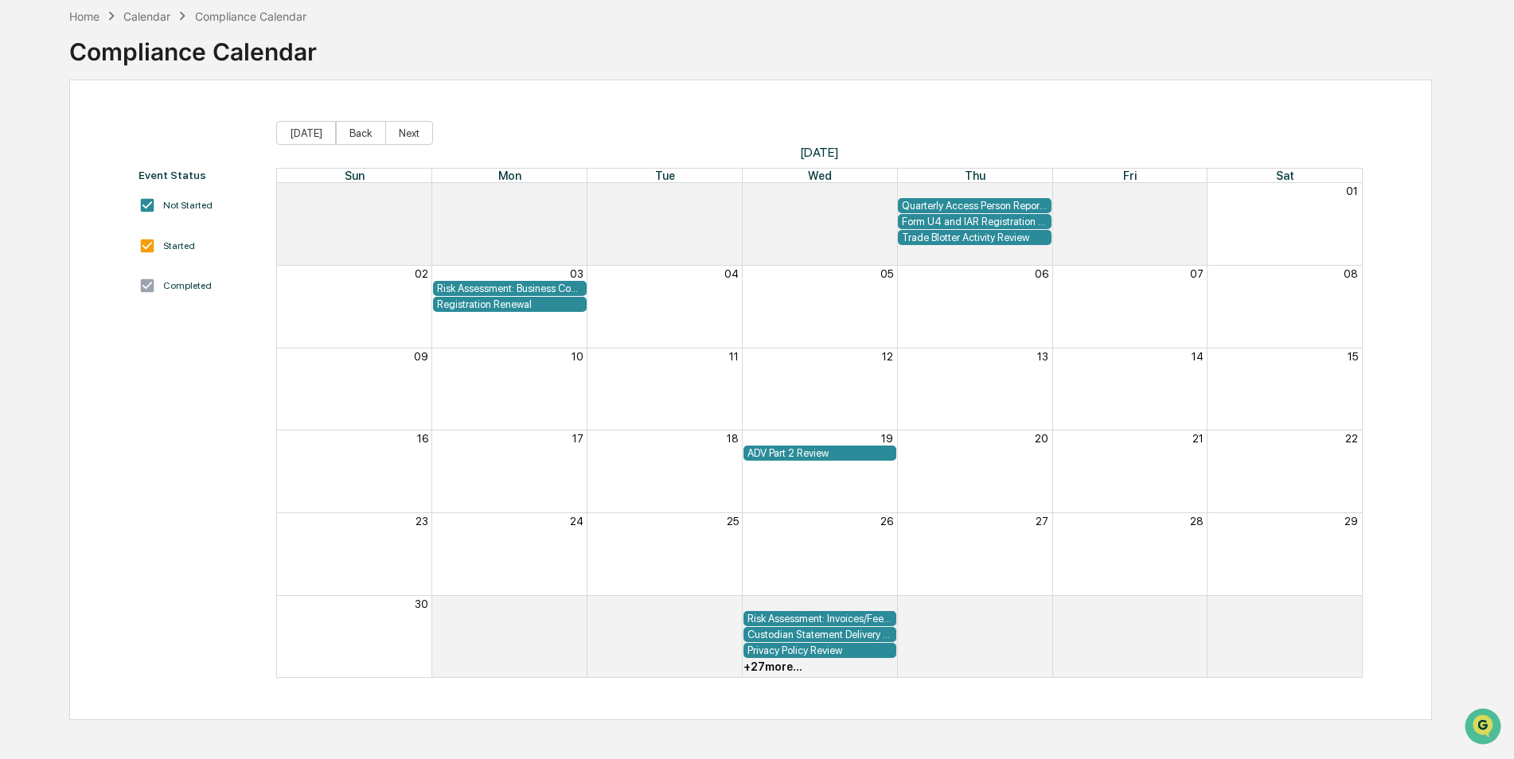
click at [549, 283] on div "Risk Assessment: Business Continuity" at bounding box center [510, 289] width 146 height 12
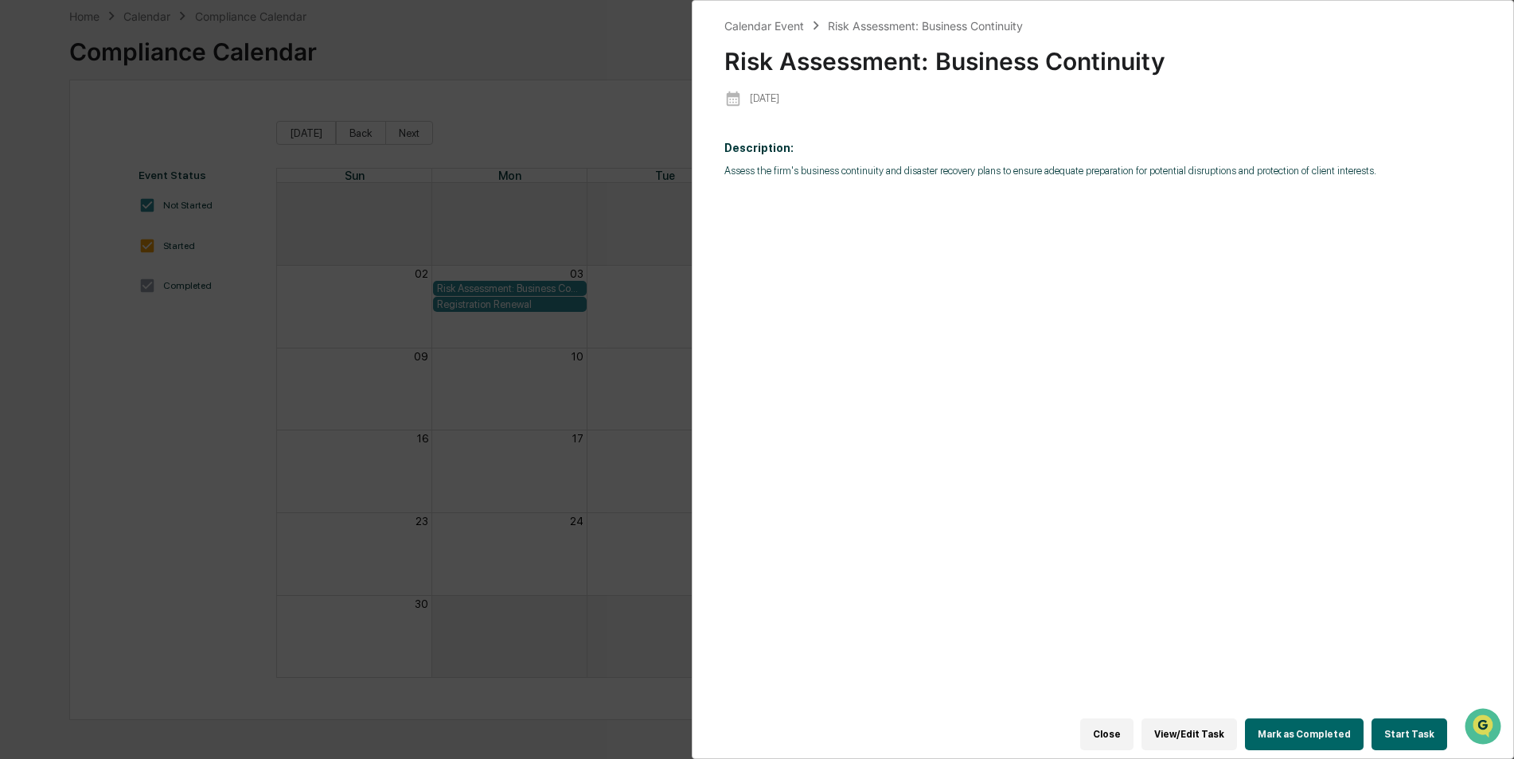
click at [564, 392] on div "Calendar Event Risk Assessment: Business Continuity Risk Assessment: Business C…" at bounding box center [757, 379] width 1514 height 759
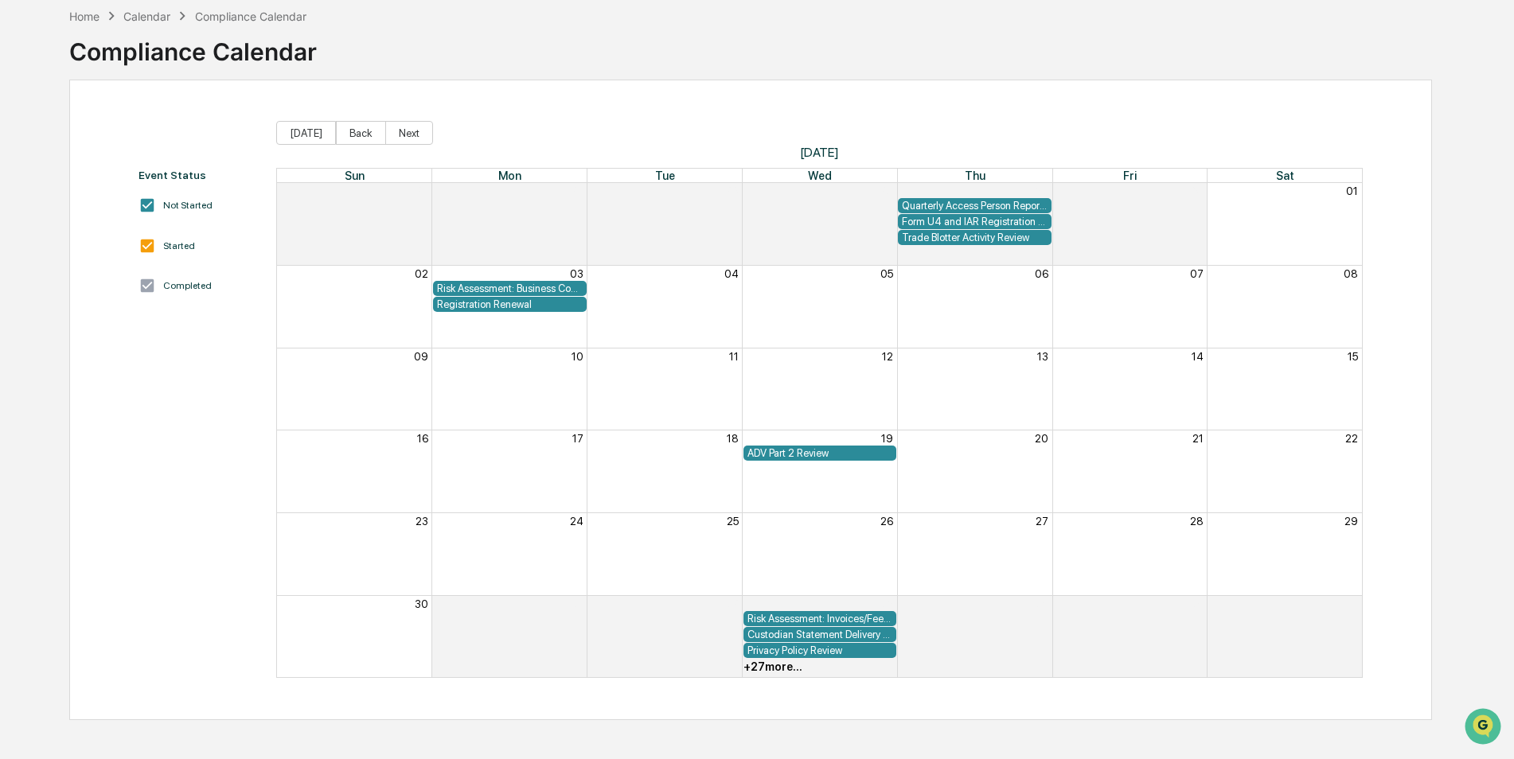
click at [813, 453] on div "ADV Part 2 Review" at bounding box center [821, 453] width 146 height 12
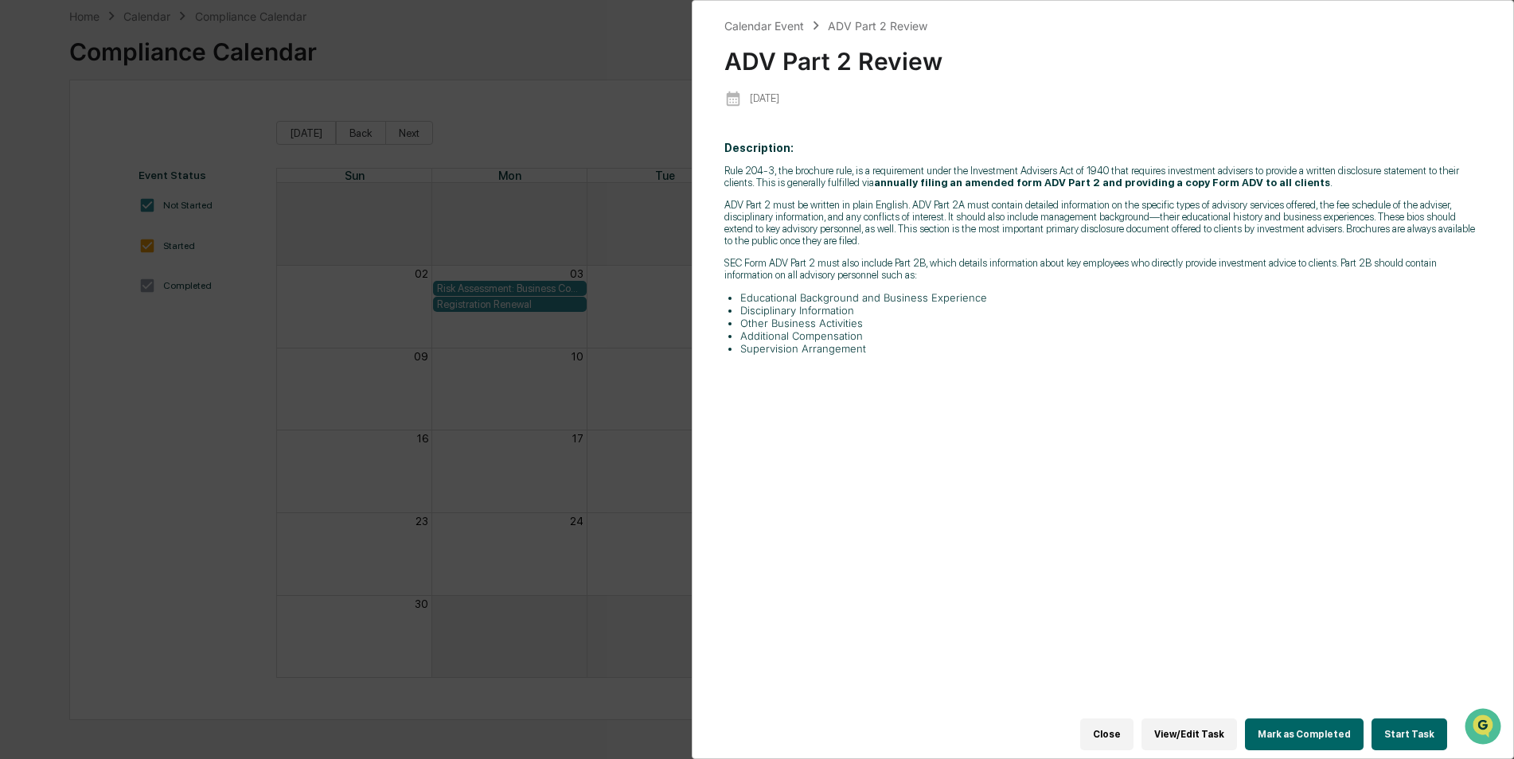
click at [643, 434] on div "Calendar Event ADV Part 2 Review ADV Part 2 Review 2025-11-19 Description: Rule…" at bounding box center [757, 379] width 1514 height 759
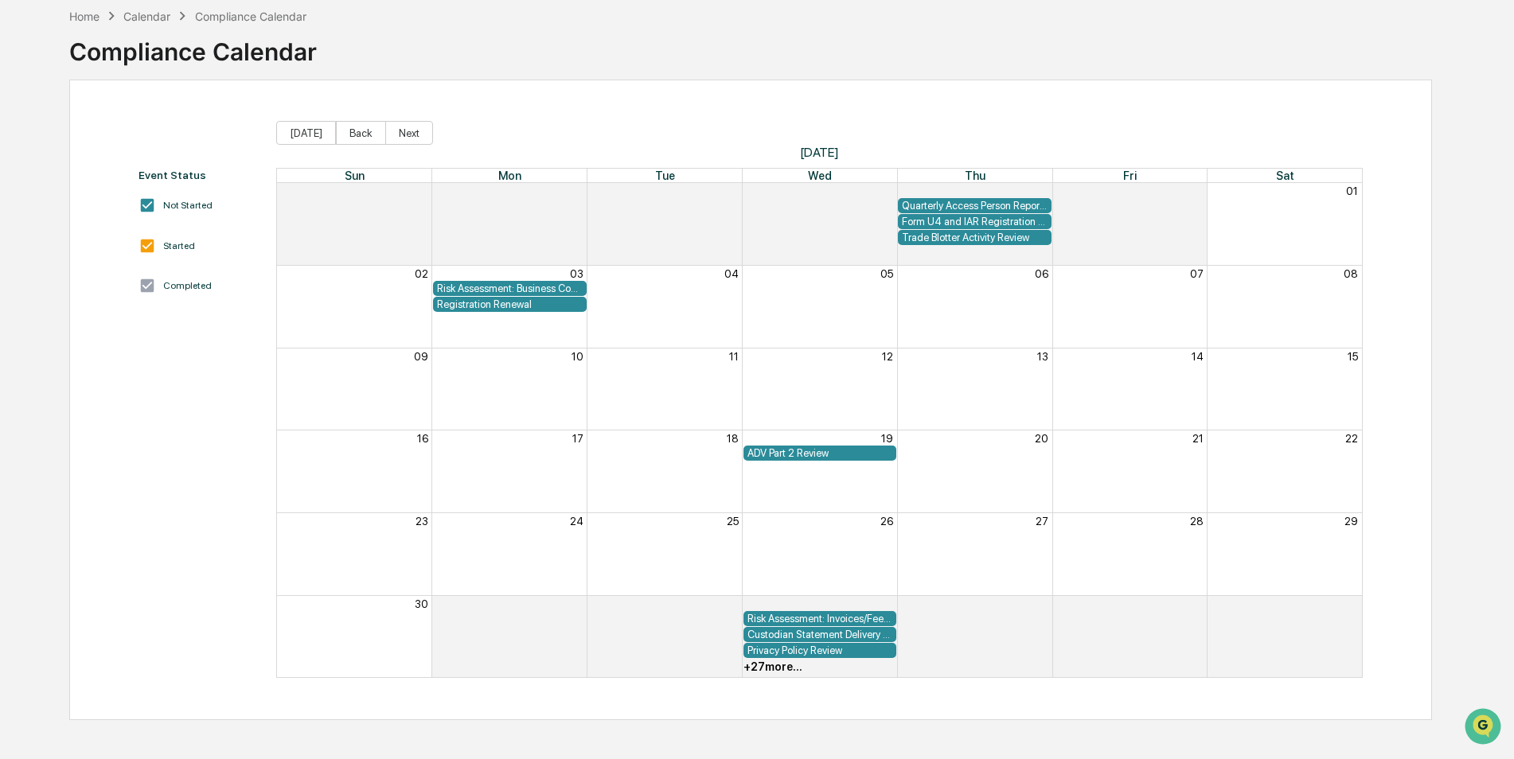
click at [763, 667] on div "+ 27 more..." at bounding box center [773, 667] width 59 height 13
drag, startPoint x: 185, startPoint y: 468, endPoint x: 176, endPoint y: 482, distance: 17.2
drag, startPoint x: 176, startPoint y: 482, endPoint x: 170, endPoint y: 533, distance: 51.3
click at [170, 533] on div "Event Status Not Started Started Completed" at bounding box center [200, 424] width 123 height 510
click at [89, 13] on div "Home" at bounding box center [84, 17] width 30 height 14
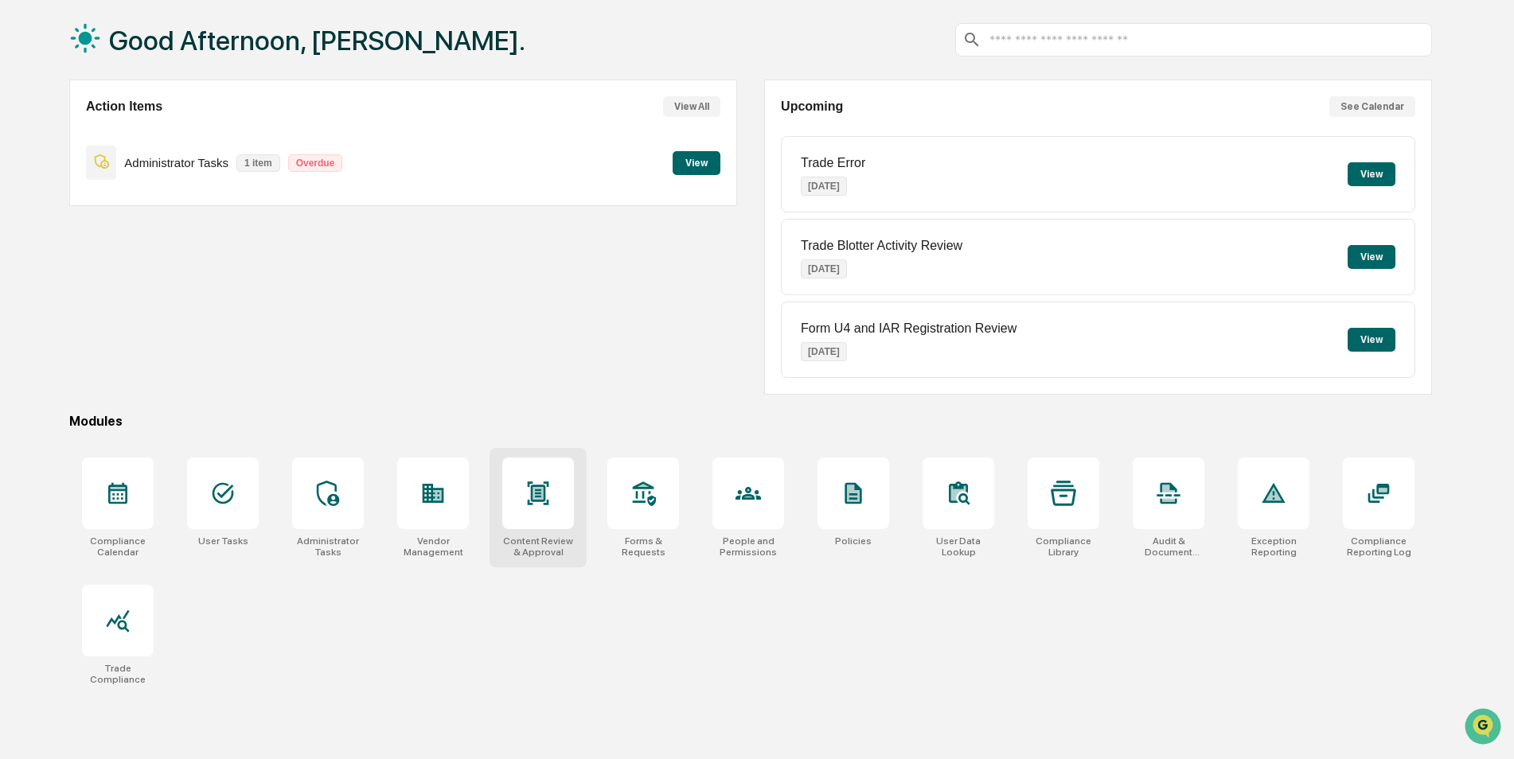
click at [550, 521] on div at bounding box center [538, 494] width 72 height 72
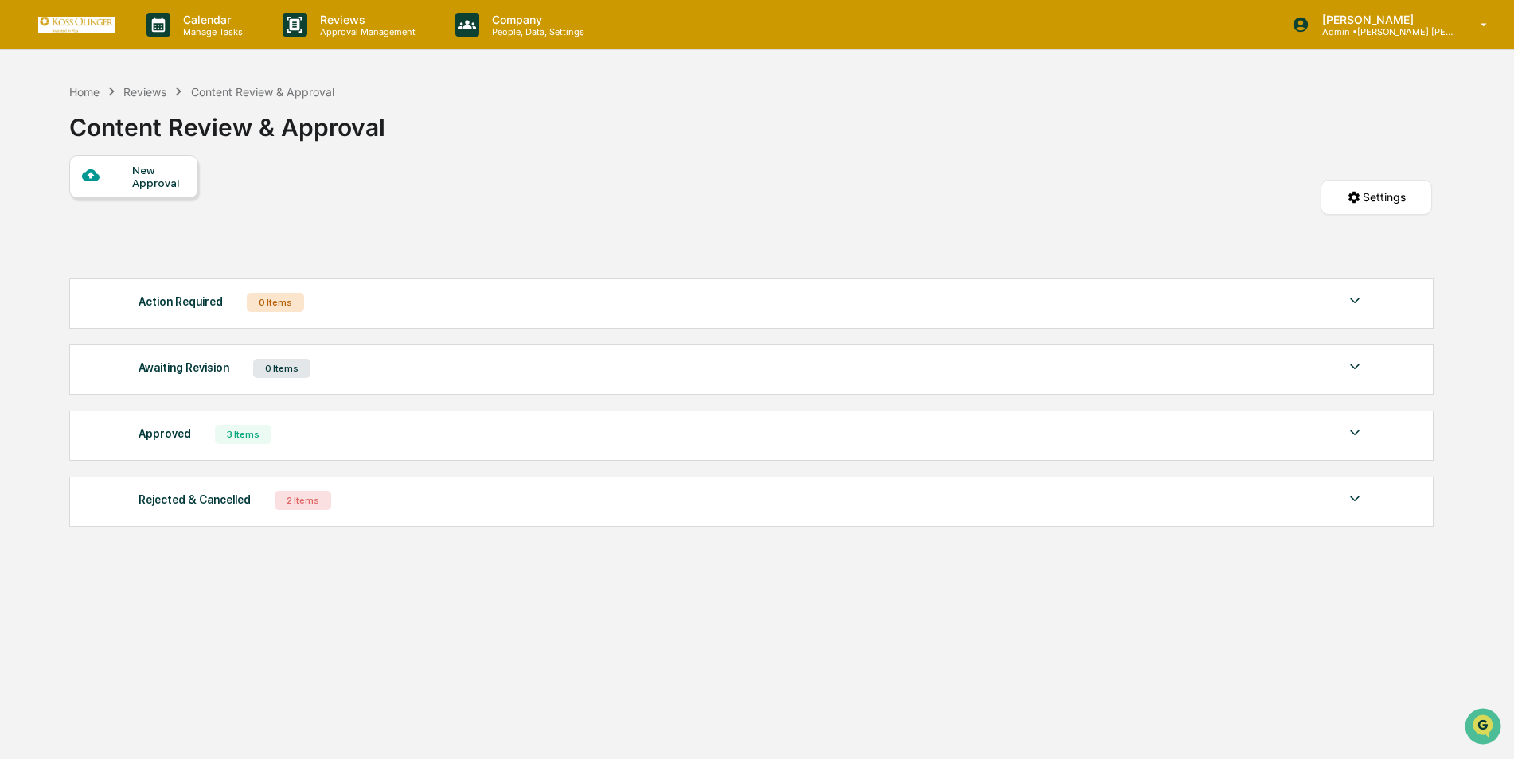
drag, startPoint x: 553, startPoint y: 531, endPoint x: 478, endPoint y: 604, distance: 104.7
click at [478, 604] on div "Home Reviews Content Review & Approval Content Review & Approval New Approval S…" at bounding box center [750, 455] width 1411 height 759
click at [85, 20] on img at bounding box center [76, 24] width 76 height 15
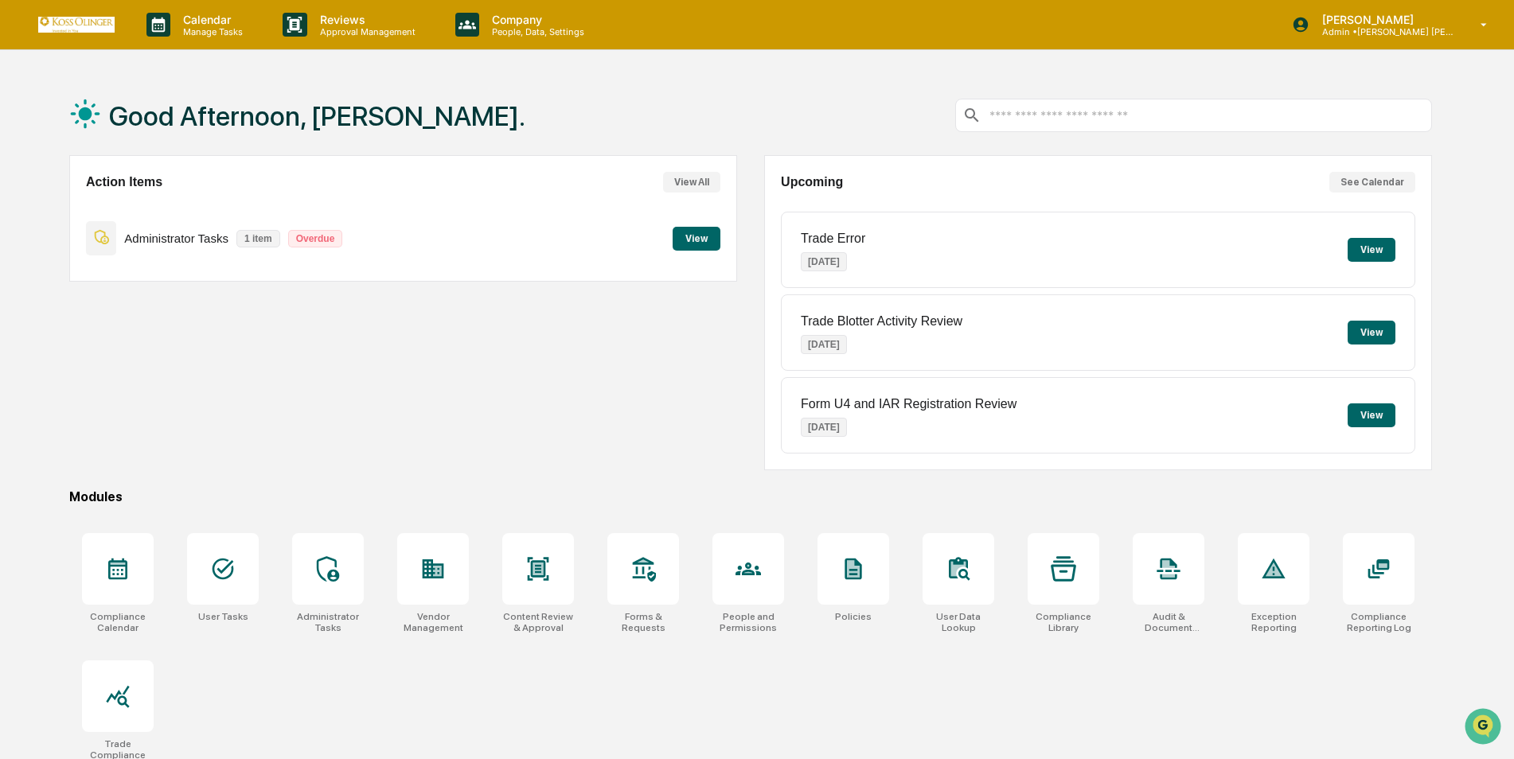
click at [1112, 119] on input "text" at bounding box center [1206, 115] width 437 height 15
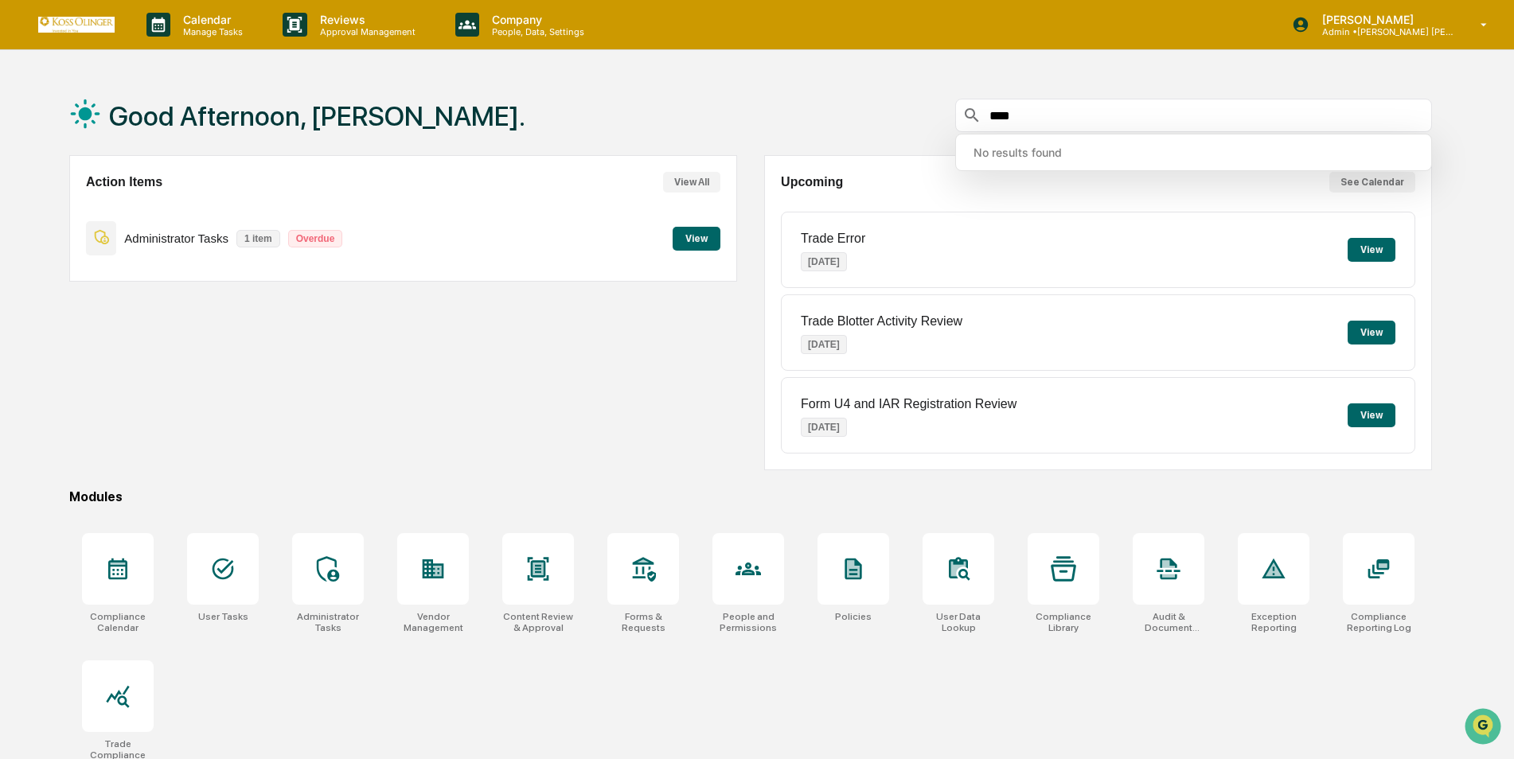
type input "****"
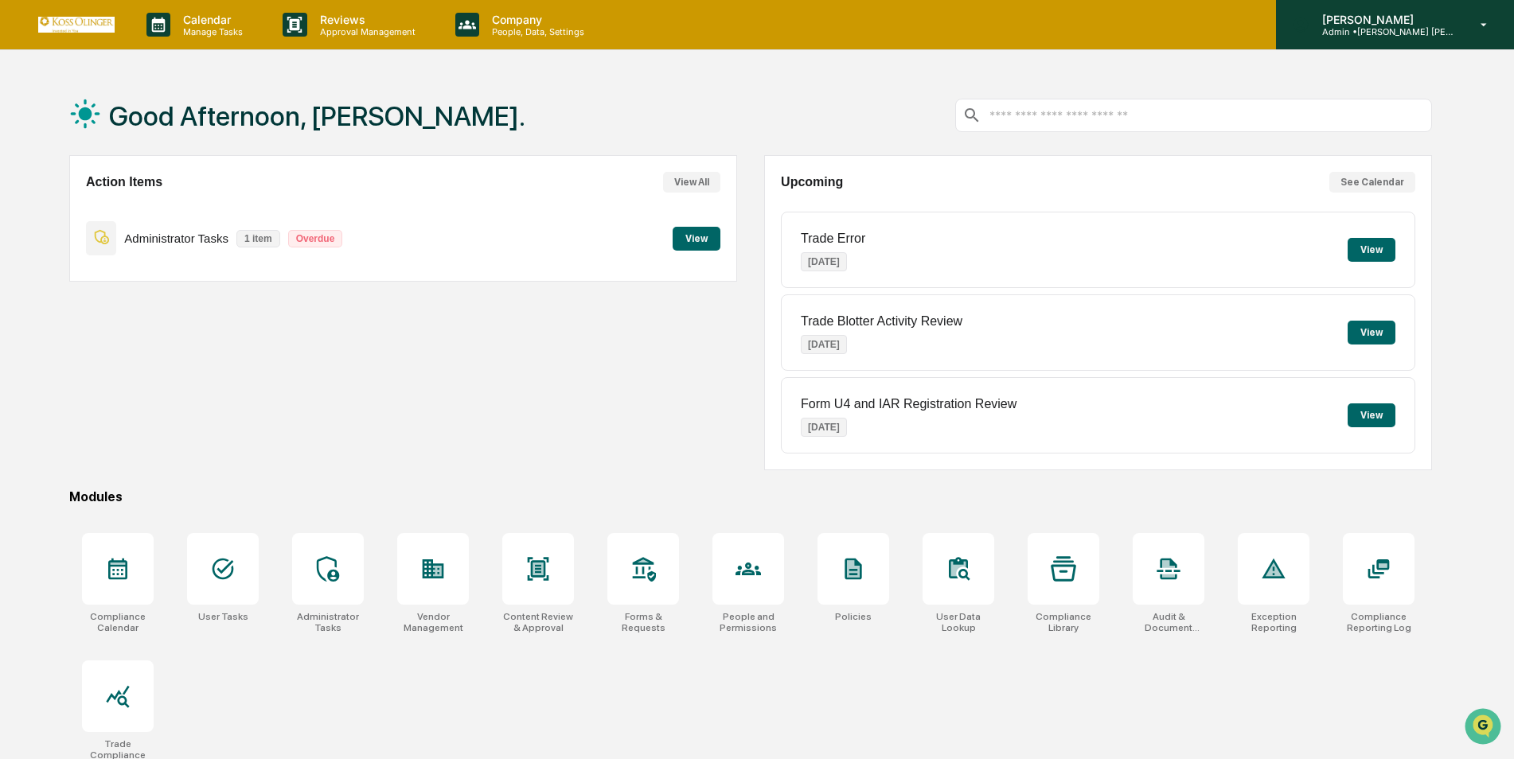
click at [1487, 29] on icon at bounding box center [1484, 25] width 28 height 15
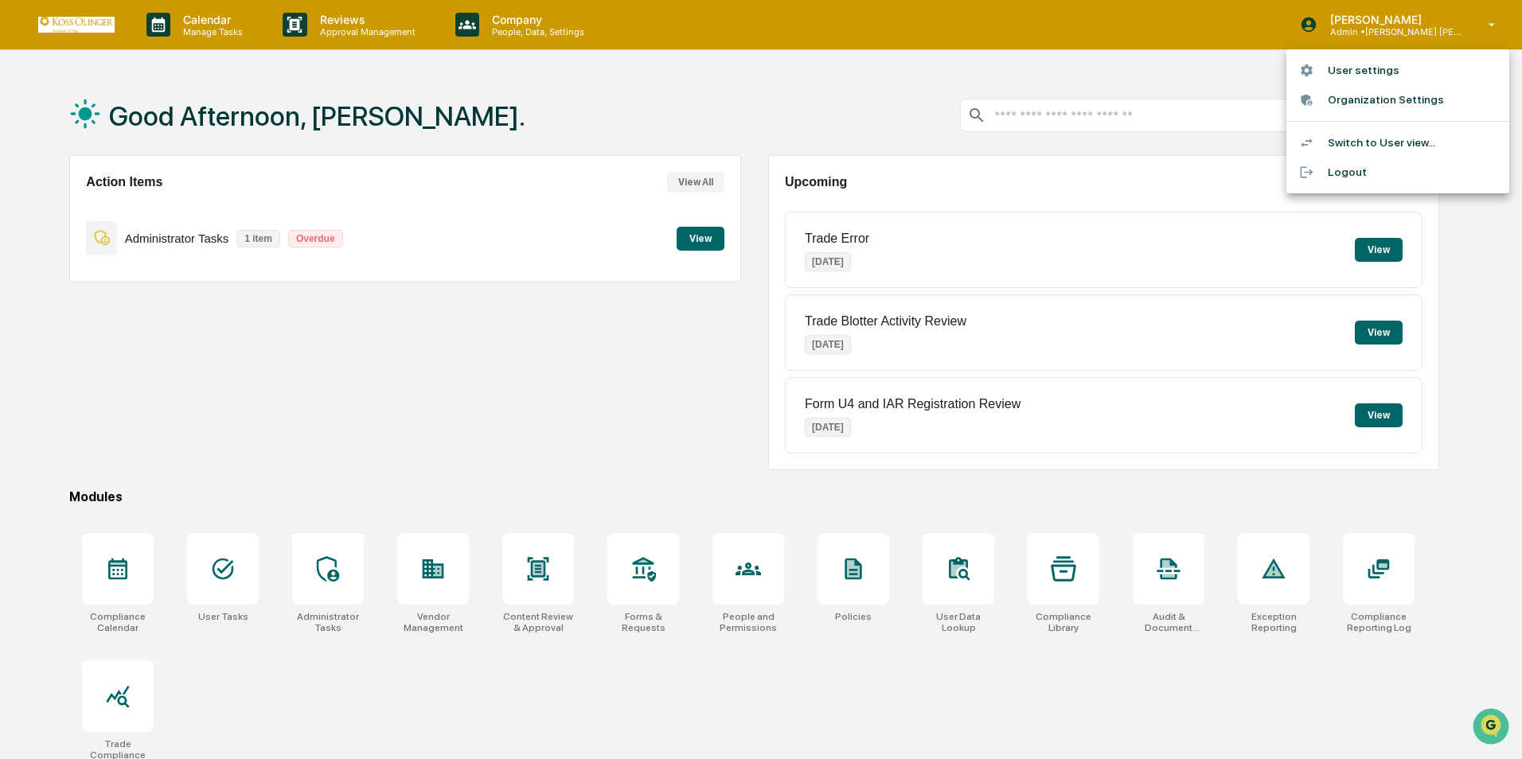
click at [126, 579] on div at bounding box center [761, 379] width 1522 height 759
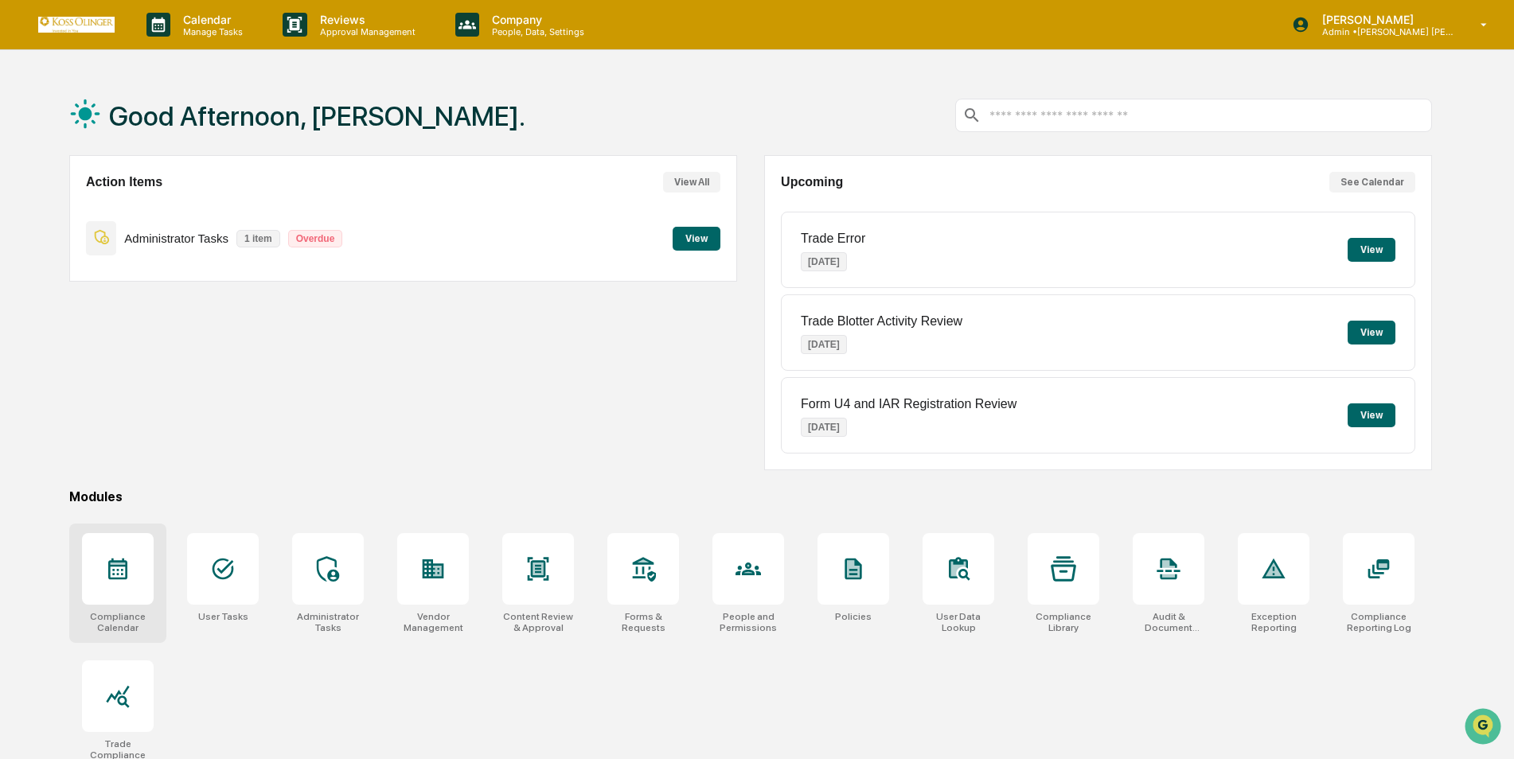
click at [123, 590] on div at bounding box center [118, 569] width 72 height 72
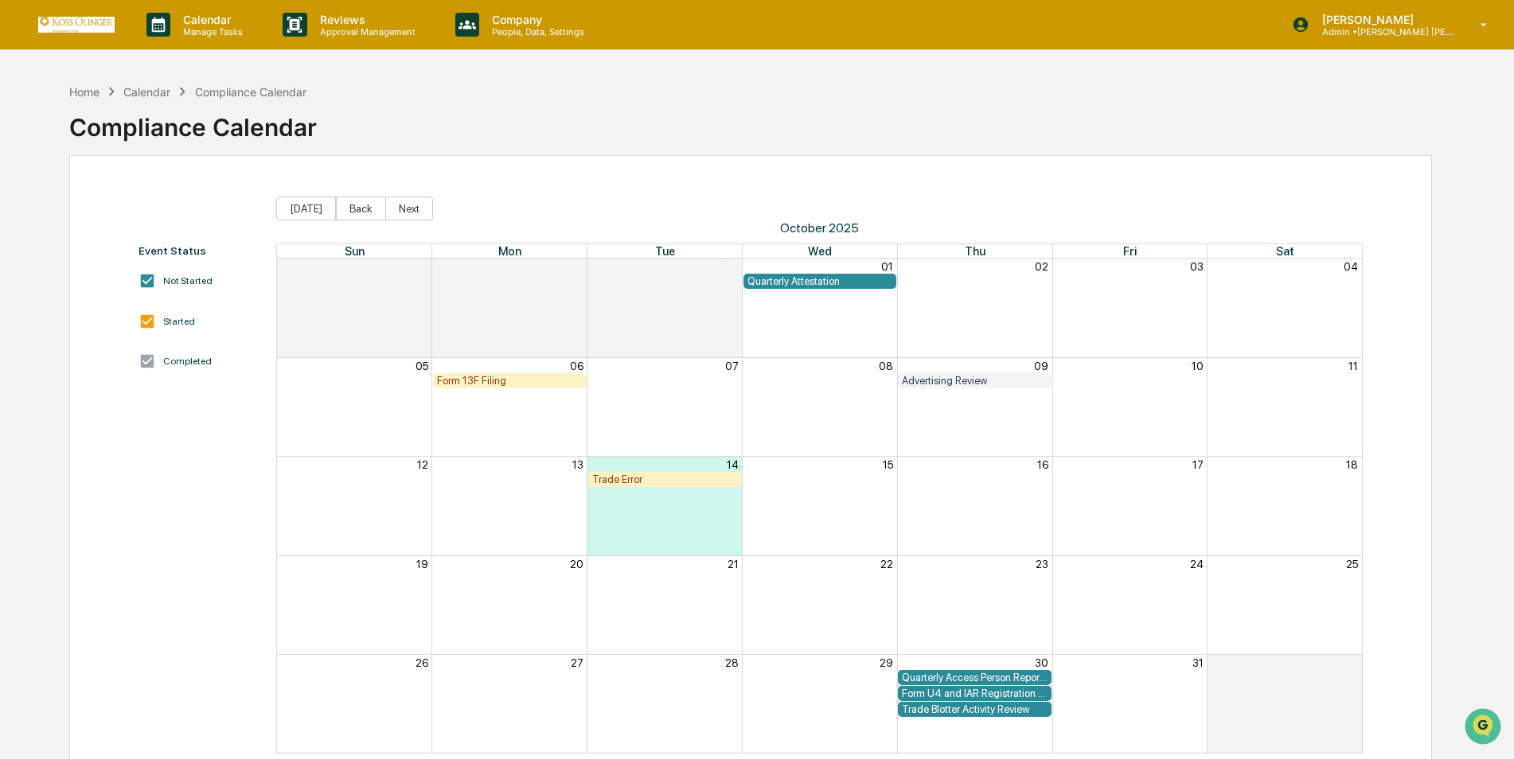
drag, startPoint x: 172, startPoint y: 191, endPoint x: 123, endPoint y: 192, distance: 49.4
click at [123, 192] on div "Event Status Not Started Started Completed [DATE] Back Next [DATE] Sun Mon Tue …" at bounding box center [750, 475] width 1363 height 641
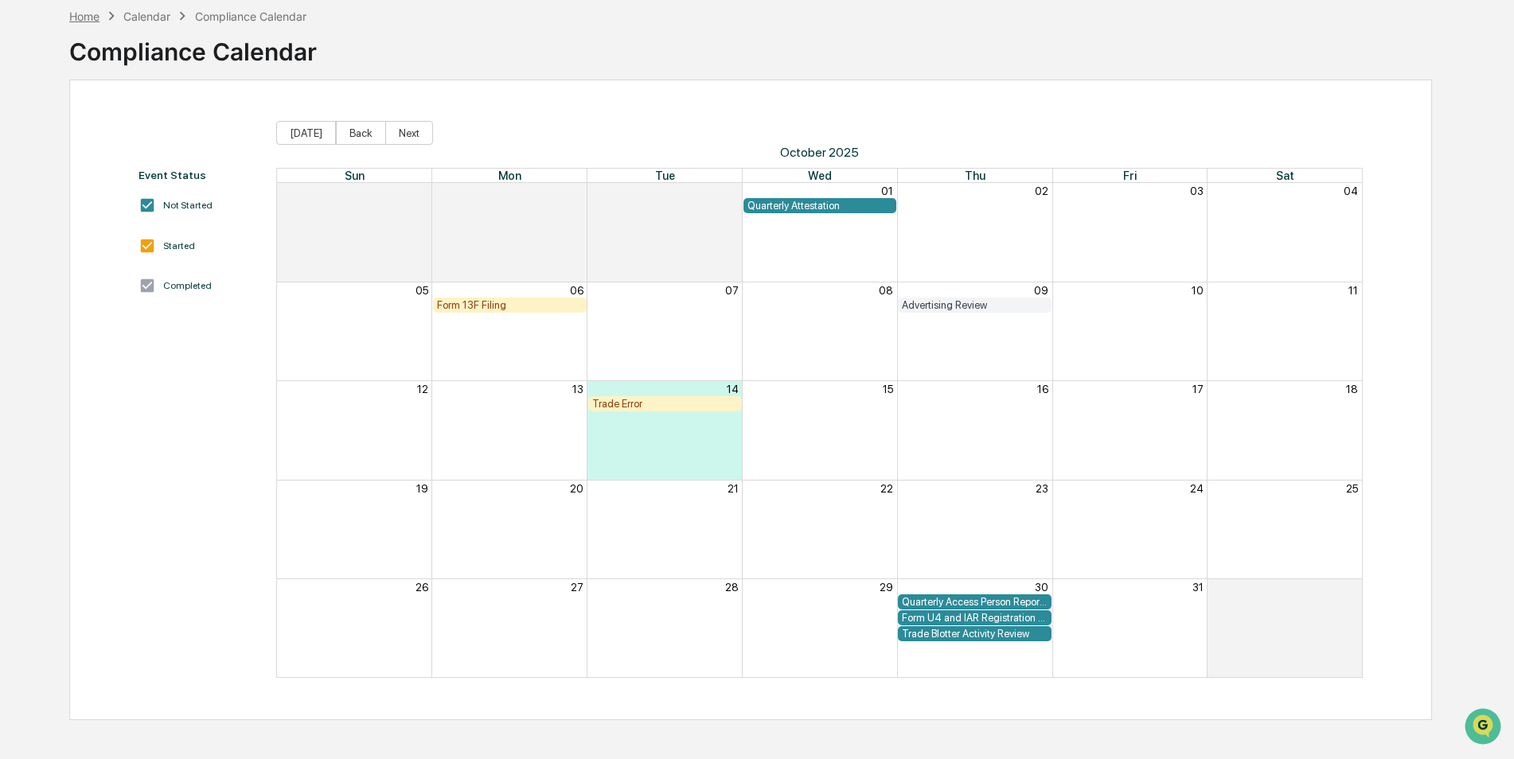
click at [81, 18] on div "Home" at bounding box center [84, 17] width 30 height 14
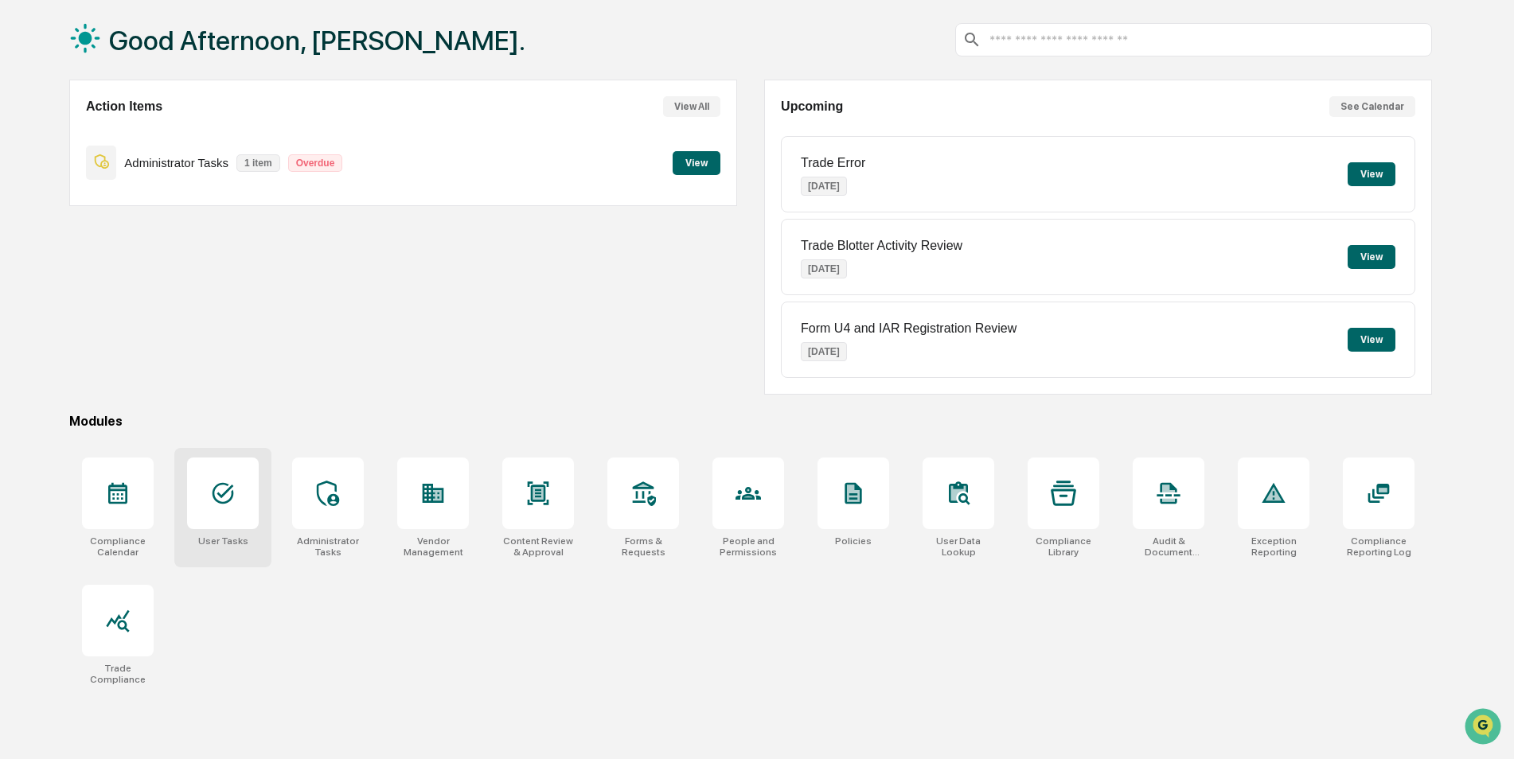
click at [226, 514] on div at bounding box center [223, 494] width 72 height 72
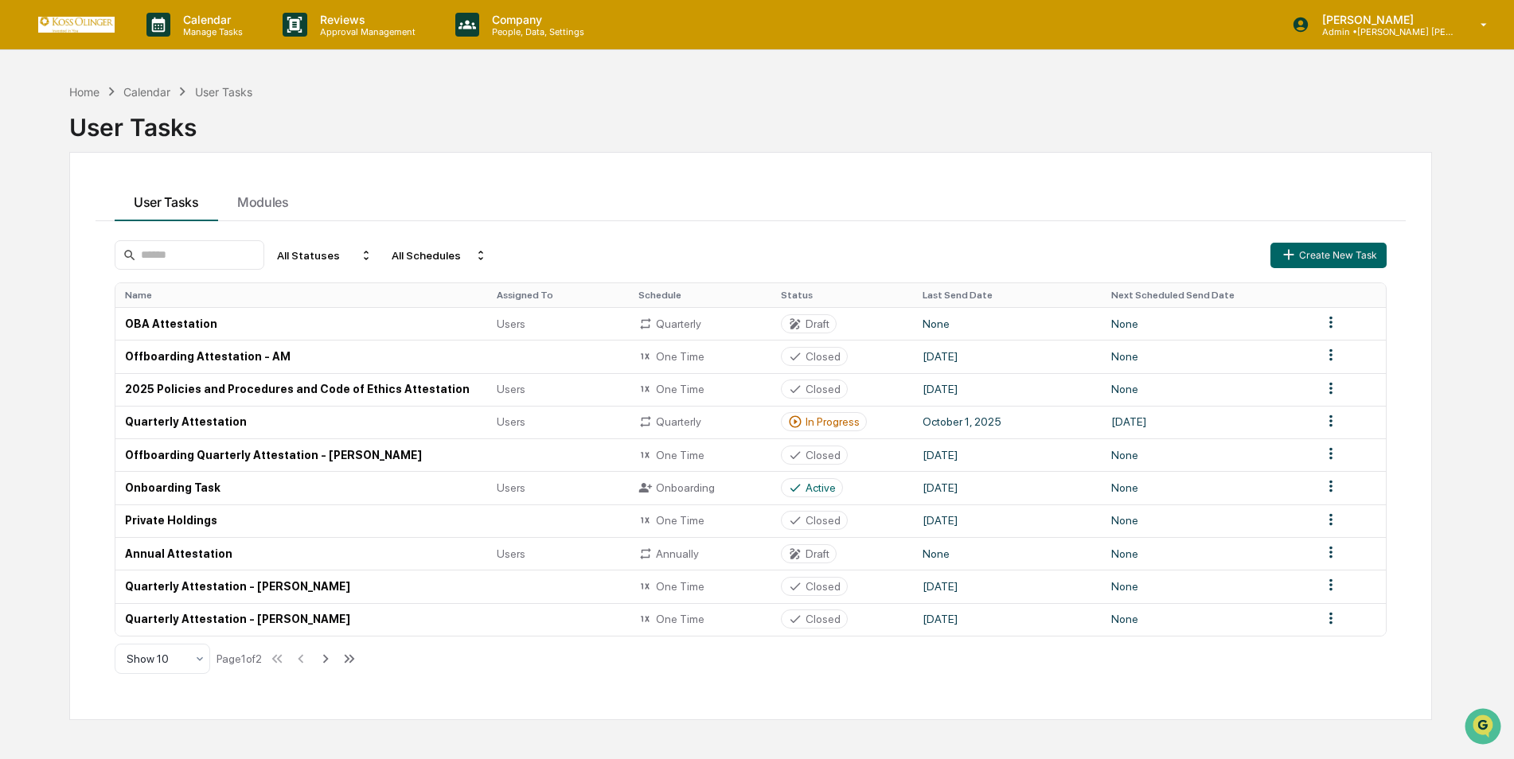
scroll to position [76, 0]
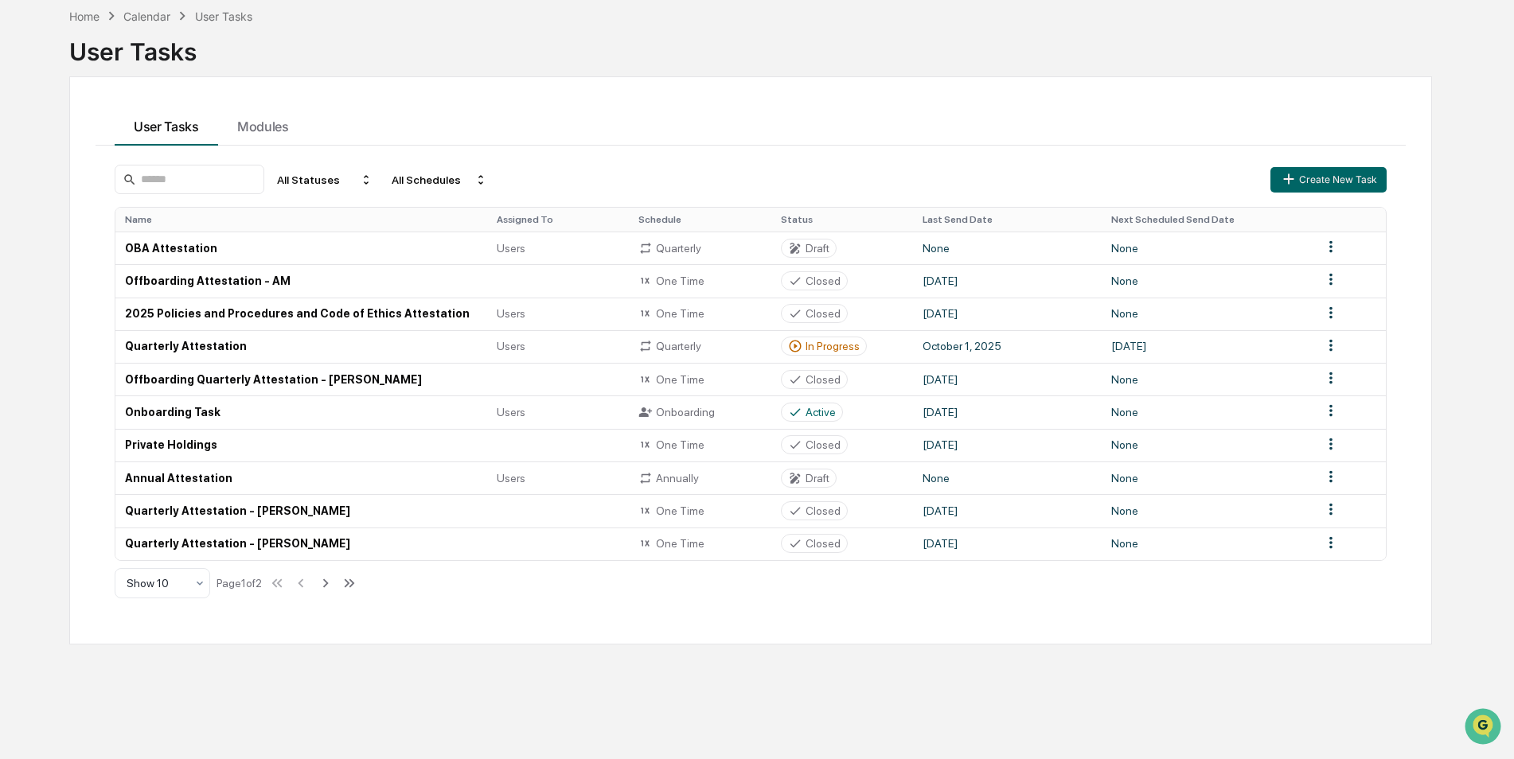
drag, startPoint x: 1518, startPoint y: 428, endPoint x: 759, endPoint y: 705, distance: 808.4
click at [759, 705] on div "Home Calendar User Tasks User Tasks User Tasks Modules All Statuses All Schedul…" at bounding box center [750, 379] width 1411 height 759
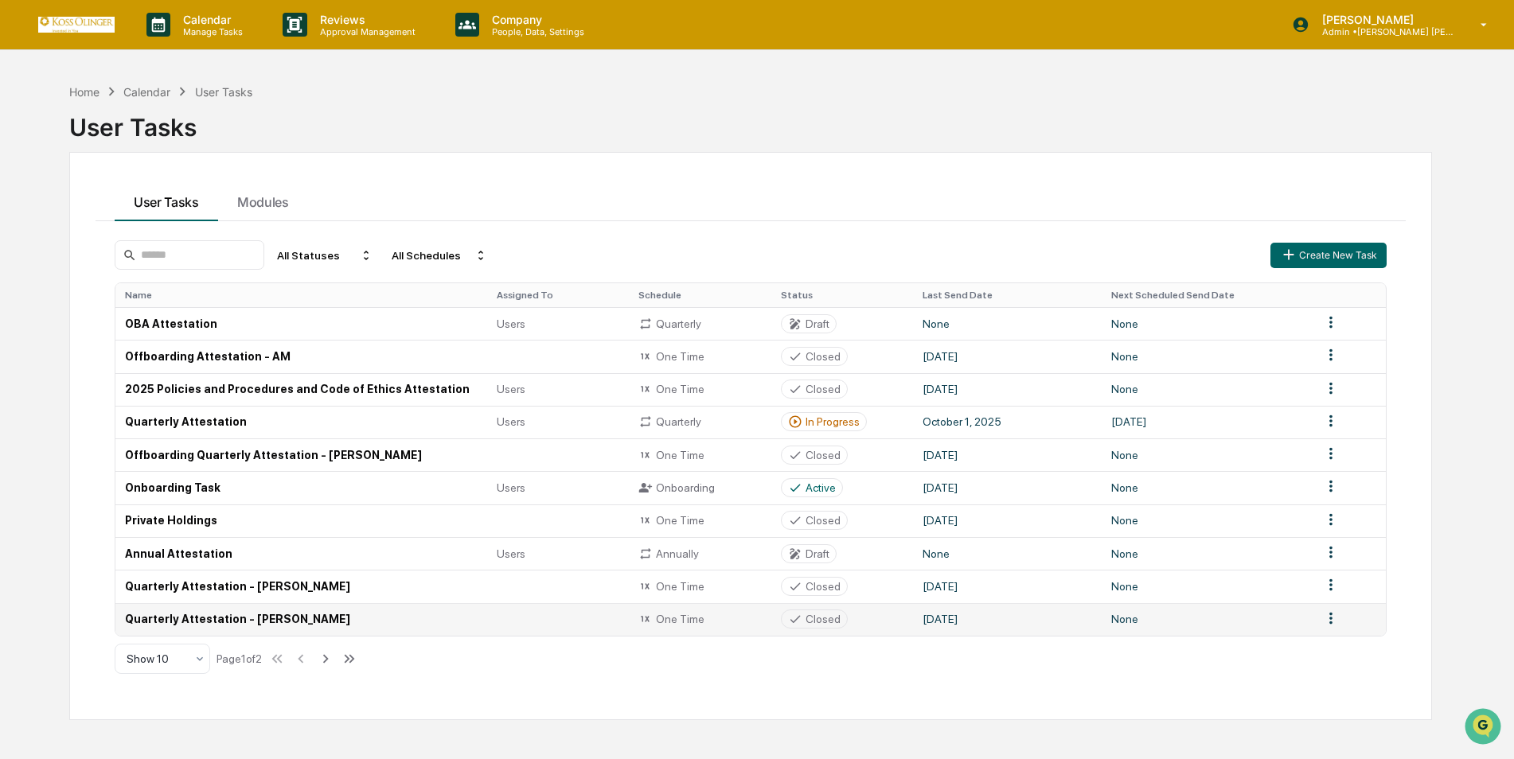
click at [251, 611] on td "Quarterly Attestation - Donna Rittershausen" at bounding box center [301, 619] width 372 height 33
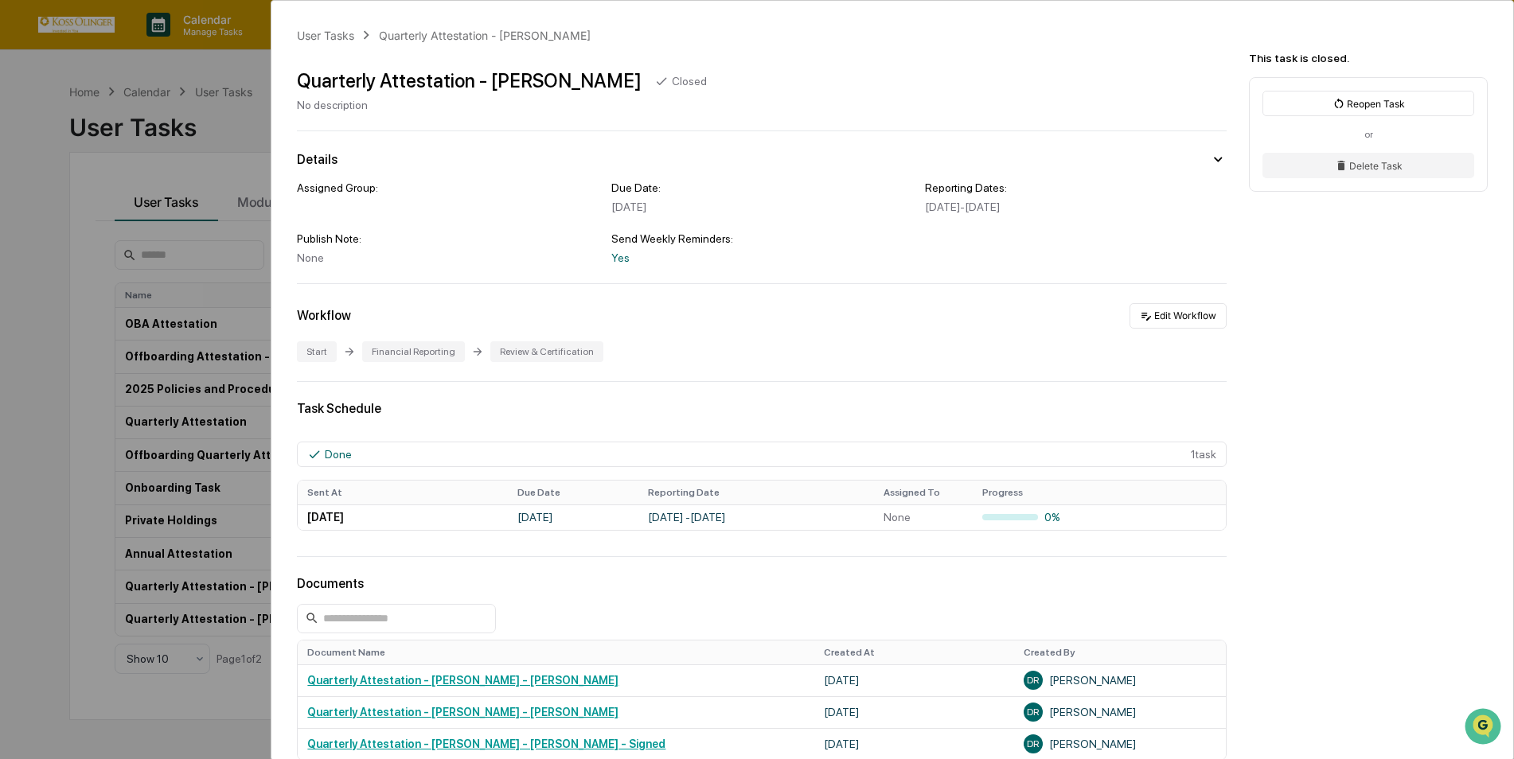
scroll to position [17, 0]
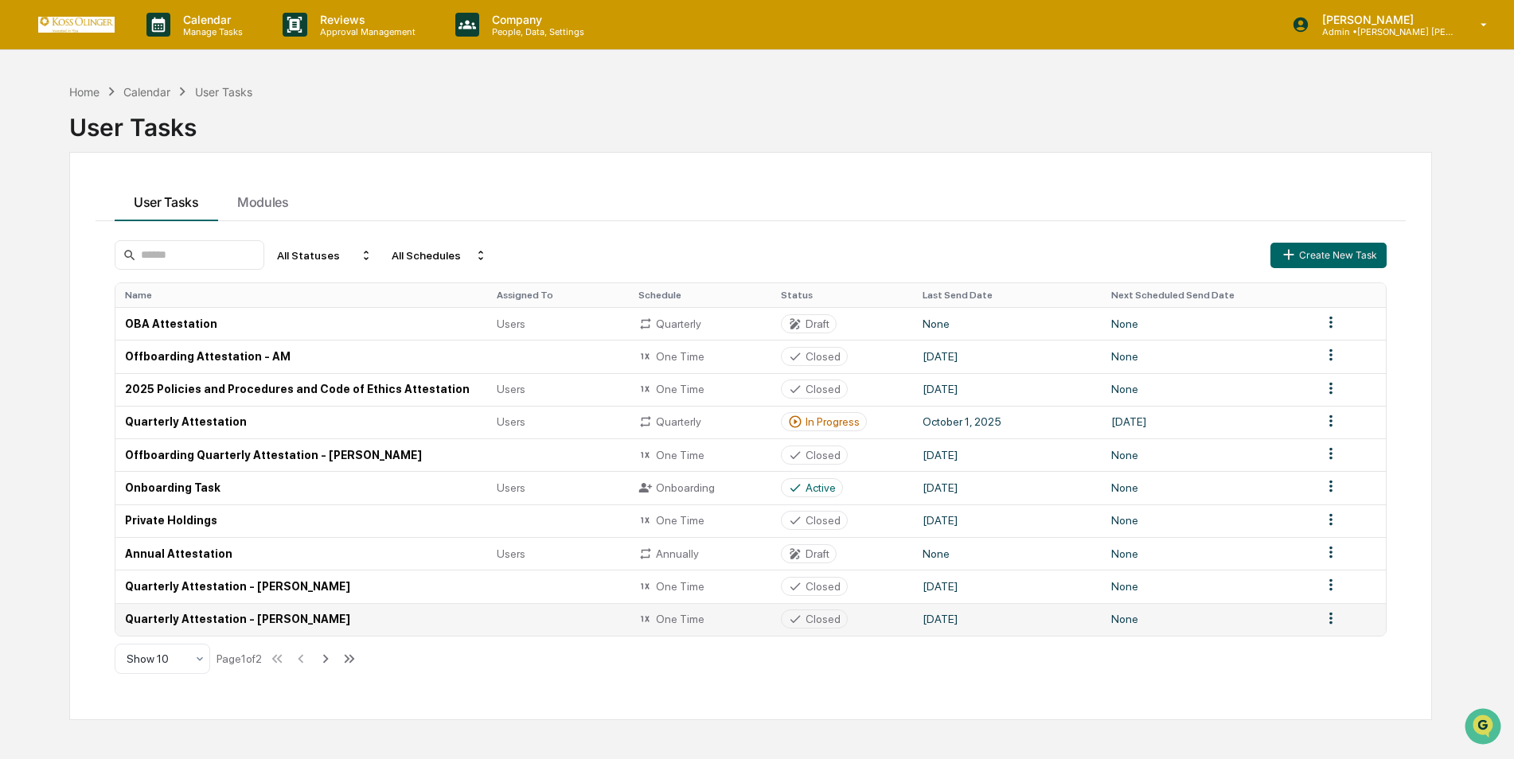
click at [310, 627] on td "Quarterly Attestation - [PERSON_NAME]" at bounding box center [301, 619] width 372 height 33
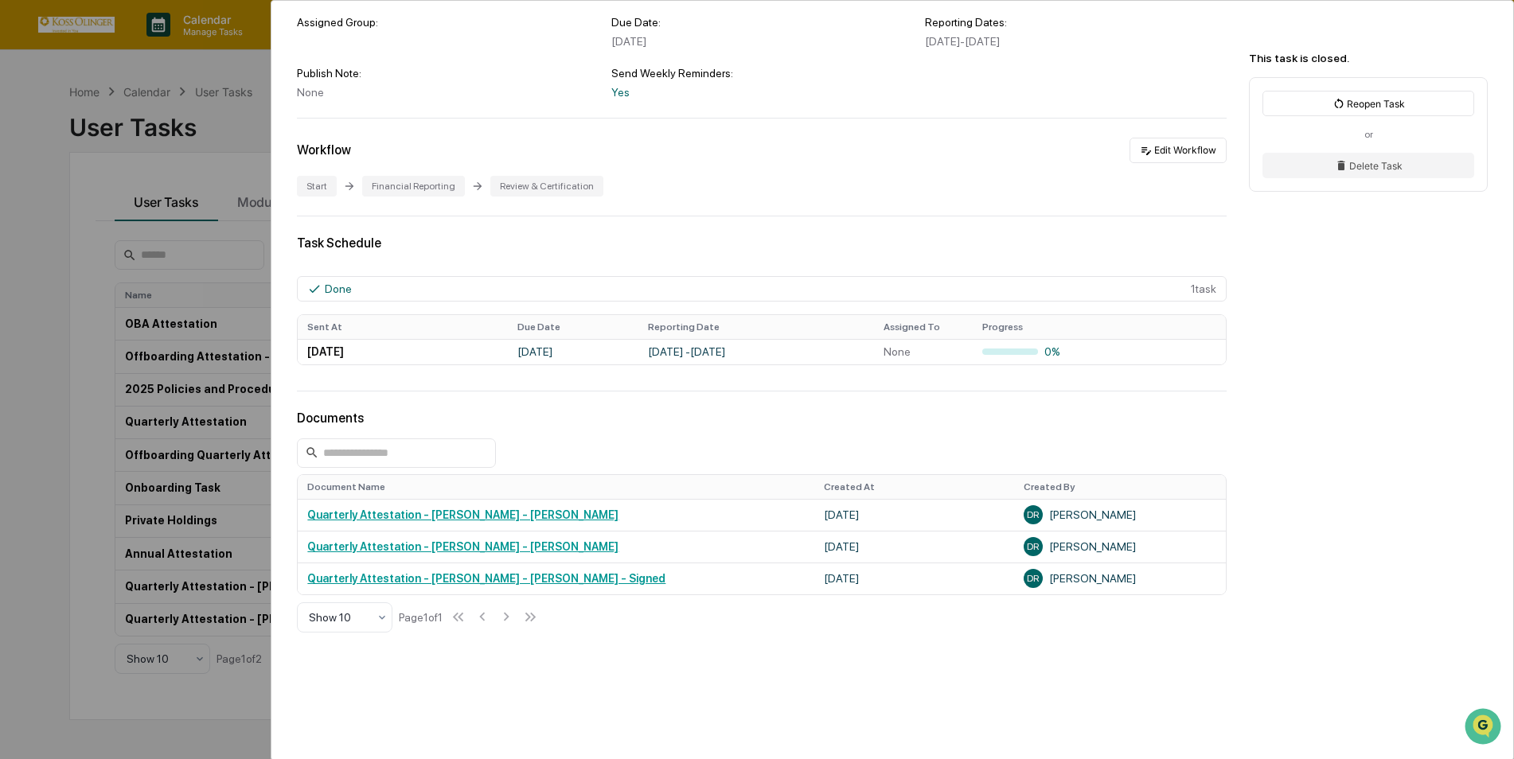
scroll to position [168, 0]
drag, startPoint x: 1508, startPoint y: 331, endPoint x: 1462, endPoint y: 548, distance: 221.4
click at [1462, 548] on div "User Tasks Quarterly Attestation - [PERSON_NAME] Quarterly Attestation - [PERSO…" at bounding box center [892, 312] width 1242 height 958
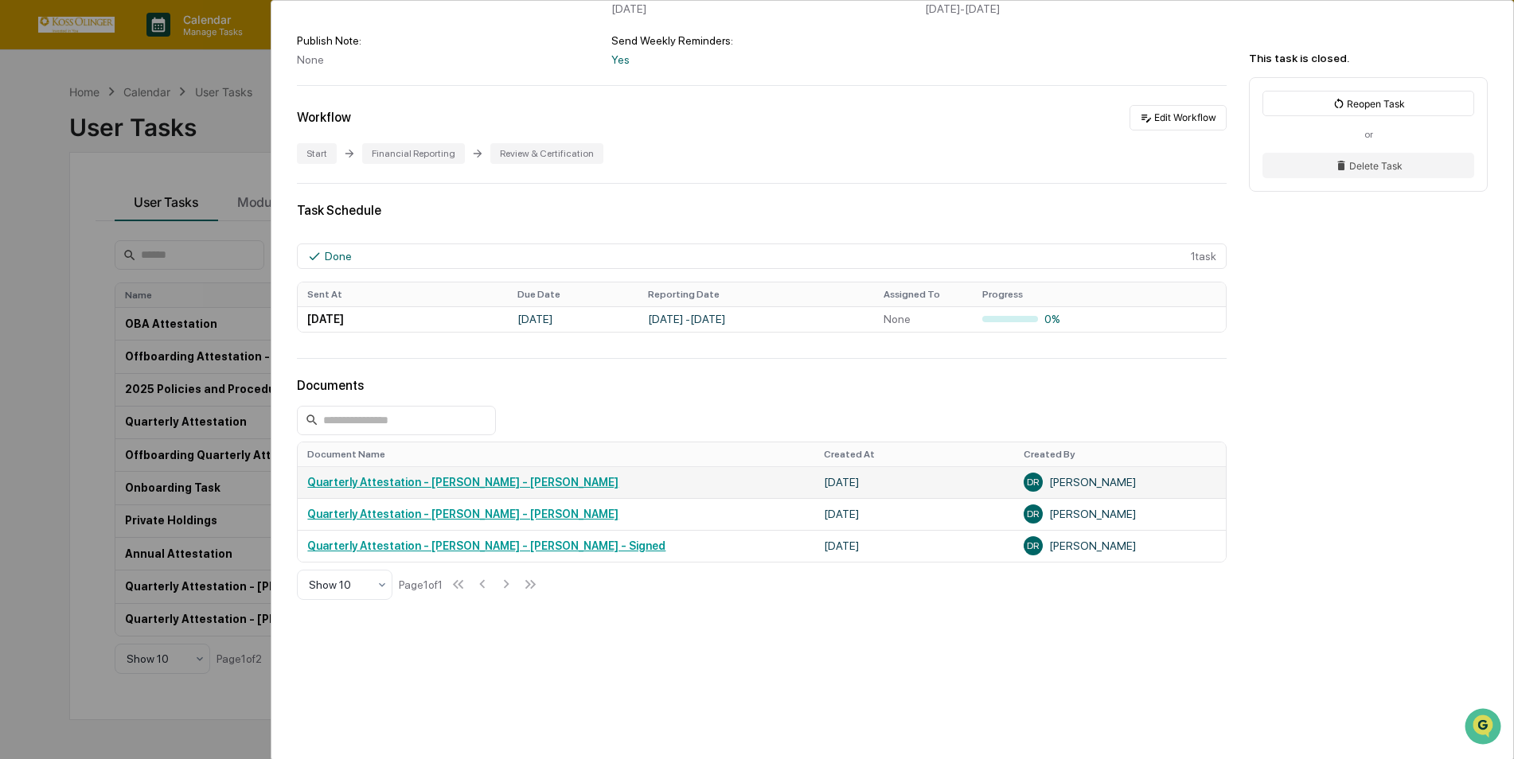
click at [497, 481] on link "Quarterly Attestation - [PERSON_NAME] - [PERSON_NAME]" at bounding box center [462, 482] width 311 height 13
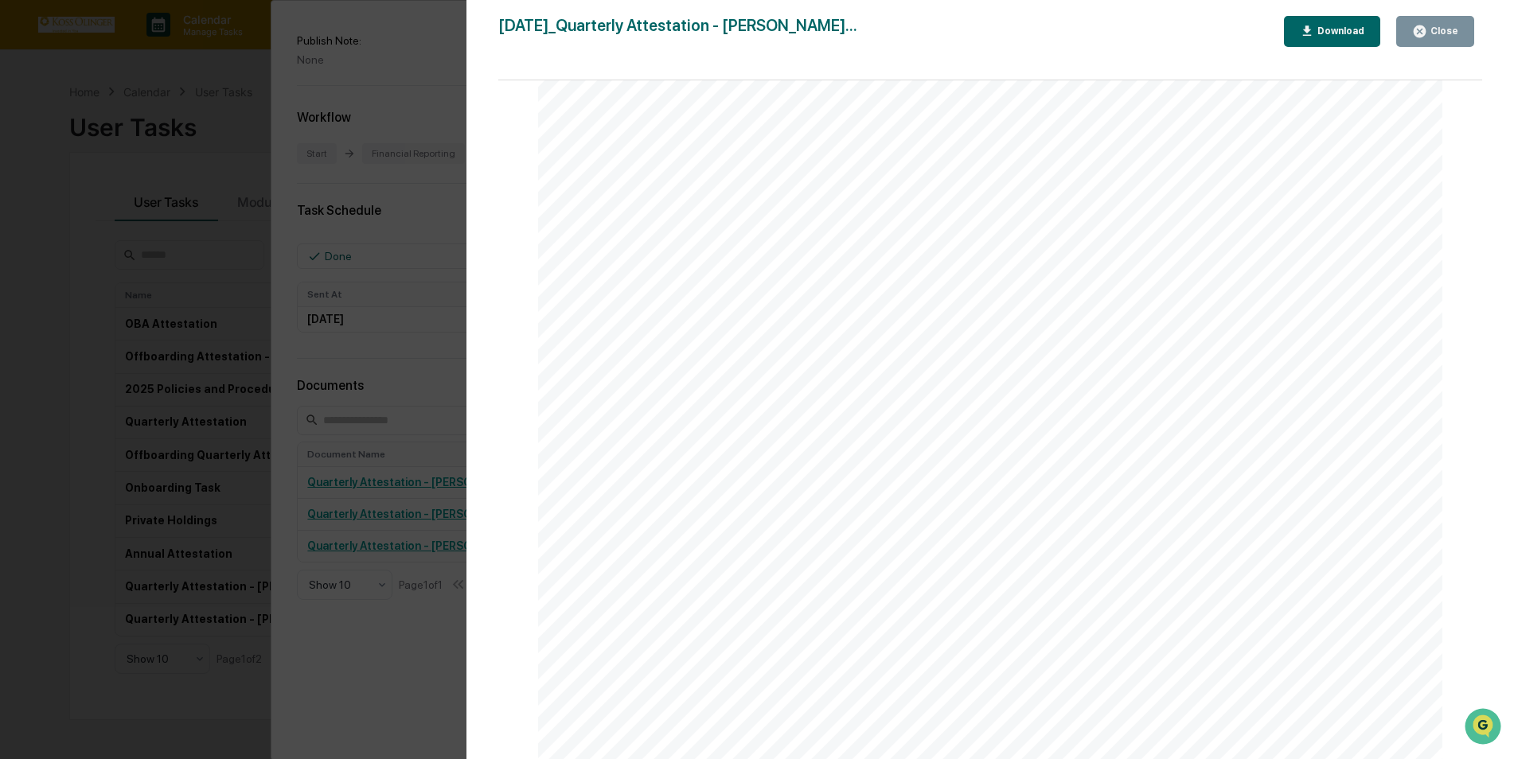
scroll to position [2736, 0]
drag, startPoint x: 1478, startPoint y: 478, endPoint x: 1139, endPoint y: 303, distance: 381.0
click at [1139, 303] on div "Page 1/4 [DATE] [PERSON_NAME] [PERSON_NAME] Consulting, LLC Quarterly Attestati…" at bounding box center [990, 8] width 904 height 5328
click at [1344, 32] on div "Download" at bounding box center [1339, 30] width 50 height 11
